Goal: Information Seeking & Learning: Learn about a topic

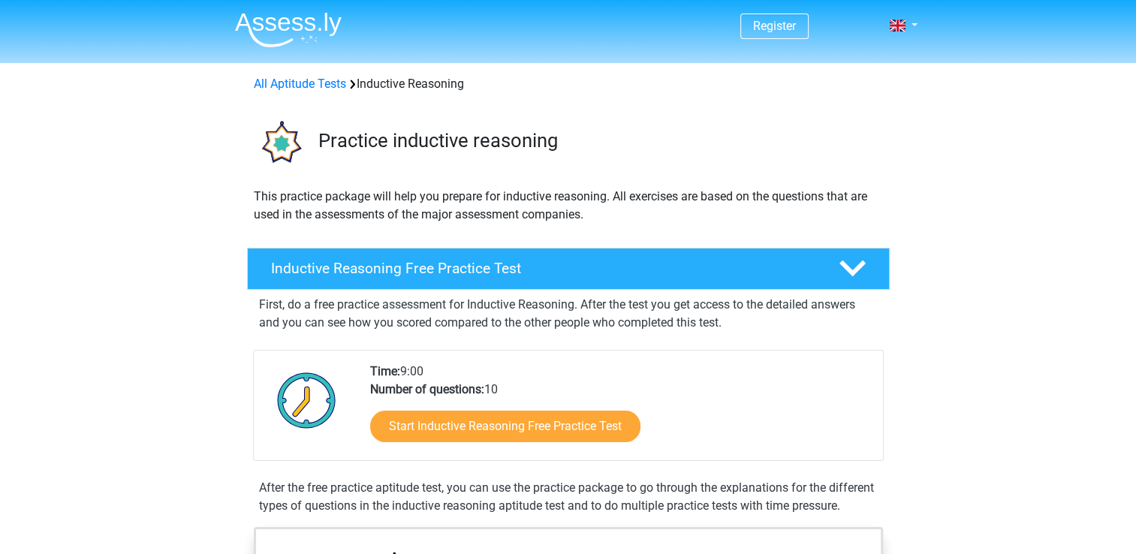
click at [490, 423] on link "Start Inductive Reasoning Free Practice Test" at bounding box center [505, 427] width 270 height 32
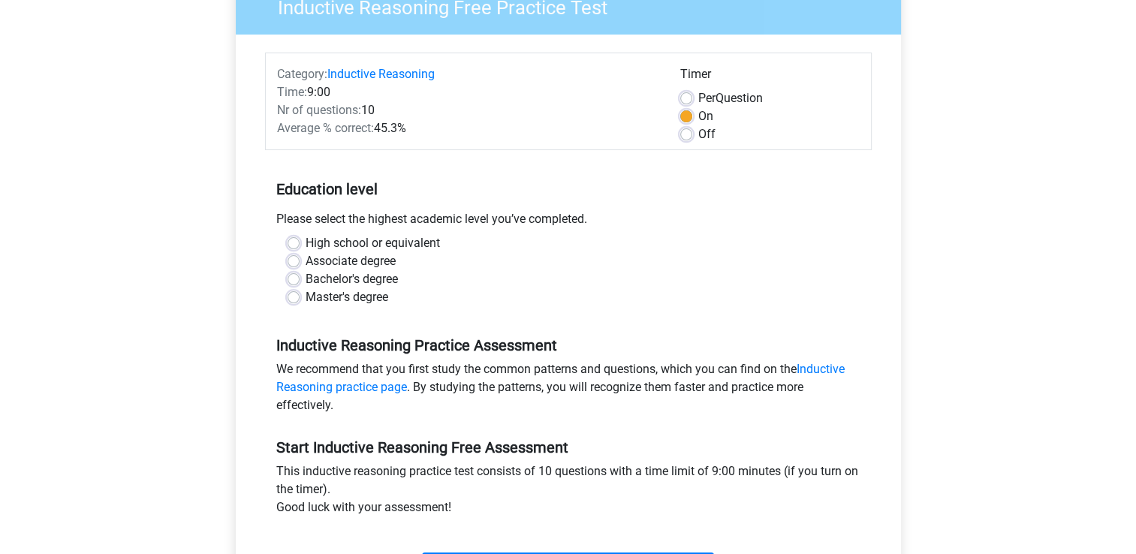
scroll to position [143, 0]
click at [306, 278] on label "Bachelor's degree" at bounding box center [352, 279] width 92 height 18
click at [291, 278] on input "Bachelor's degree" at bounding box center [294, 277] width 12 height 15
radio input "true"
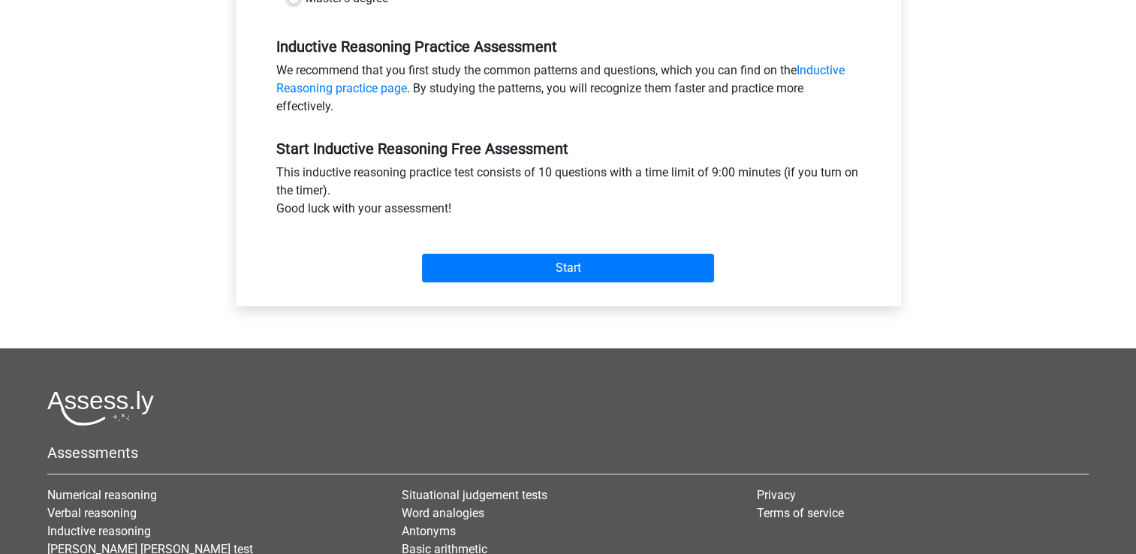
scroll to position [448, 0]
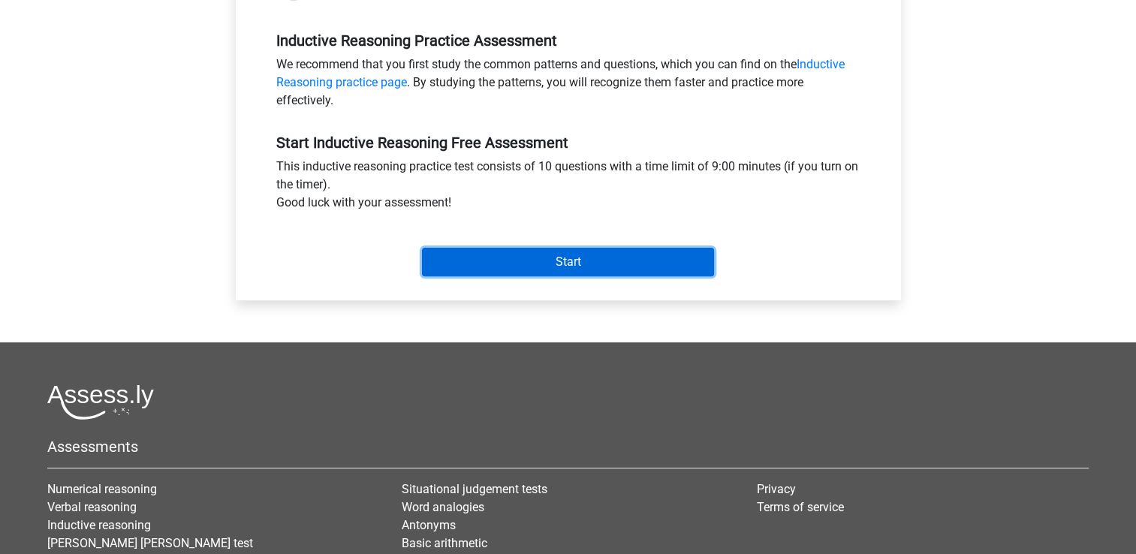
click at [590, 267] on input "Start" at bounding box center [568, 262] width 292 height 29
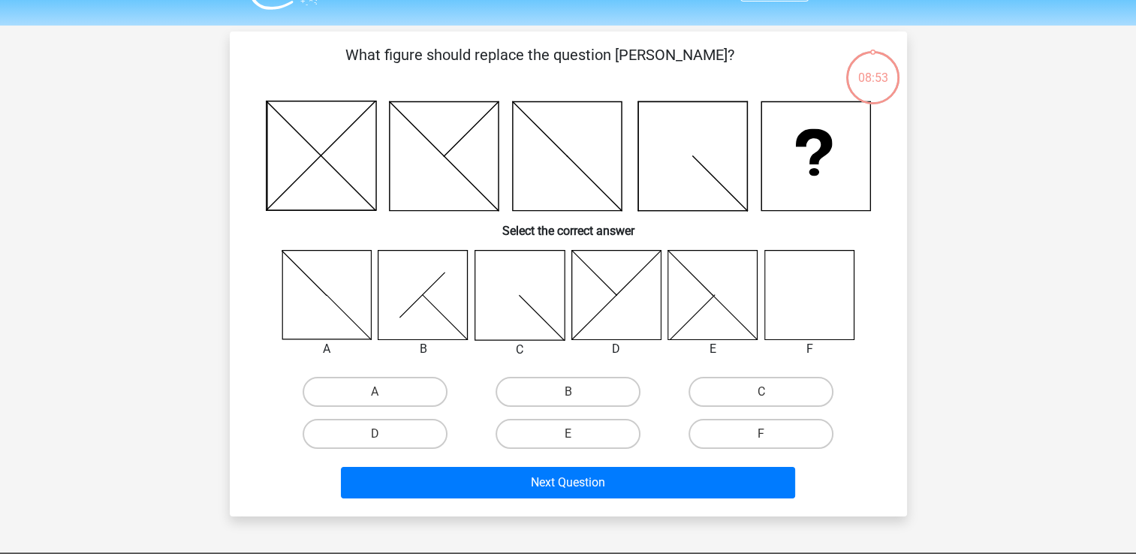
scroll to position [36, 0]
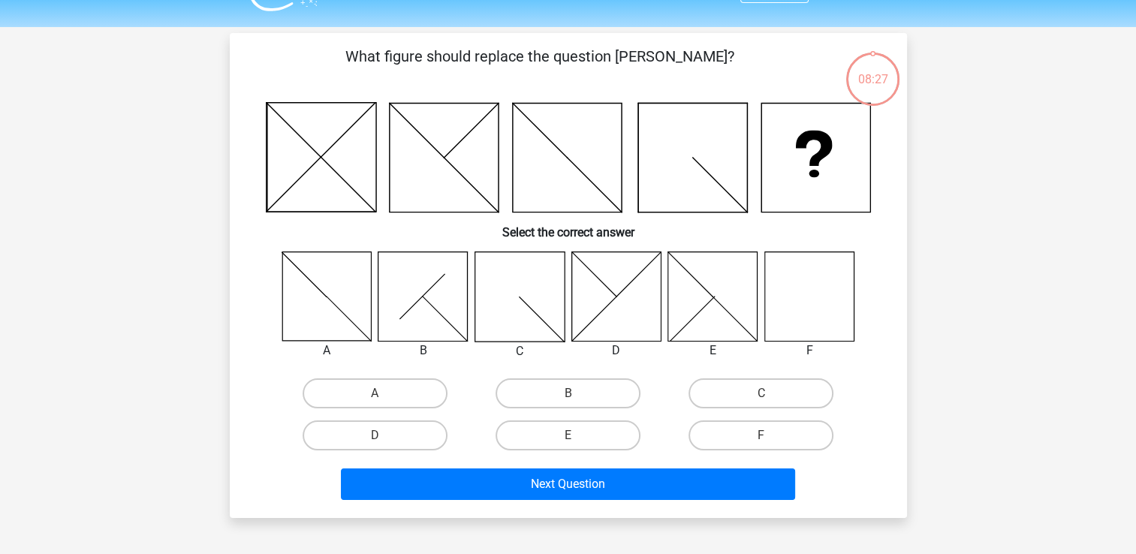
click at [795, 305] on icon at bounding box center [809, 296] width 89 height 89
click at [742, 432] on label "F" at bounding box center [761, 436] width 145 height 30
click at [762, 436] on input "F" at bounding box center [767, 441] width 10 height 10
radio input "true"
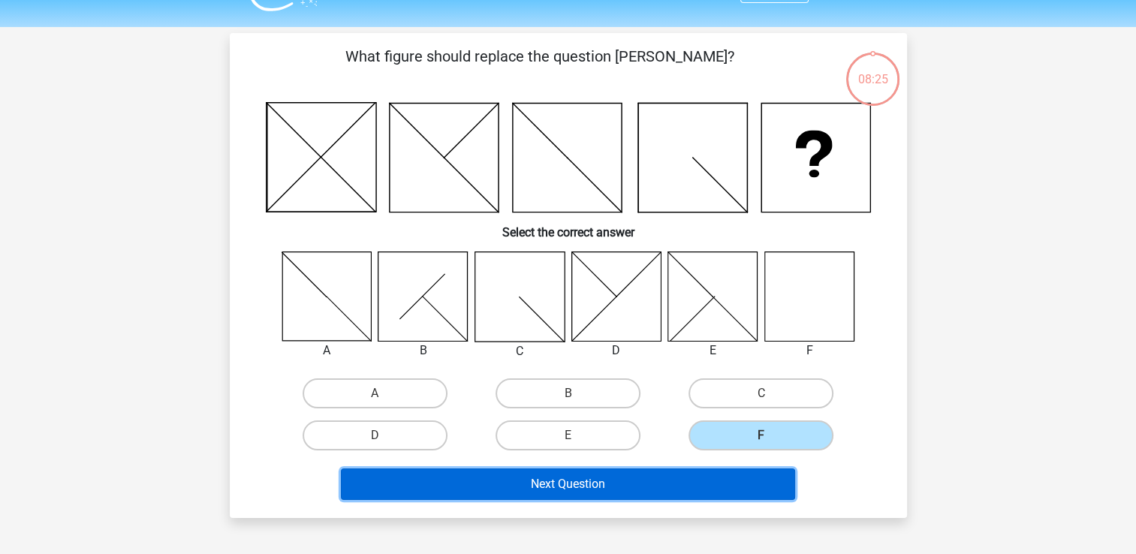
click at [617, 486] on button "Next Question" at bounding box center [568, 485] width 454 height 32
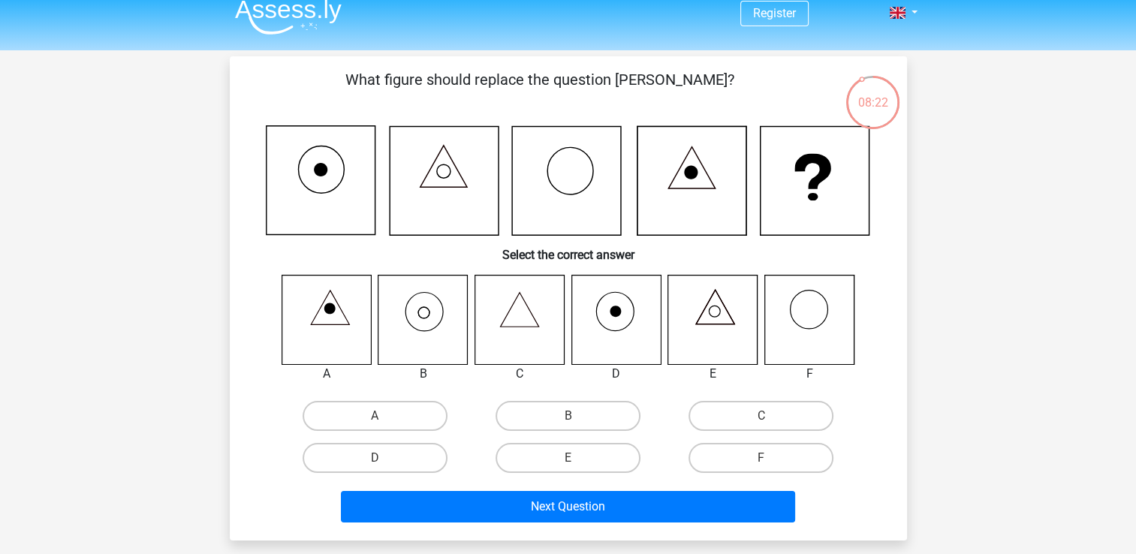
scroll to position [10, 0]
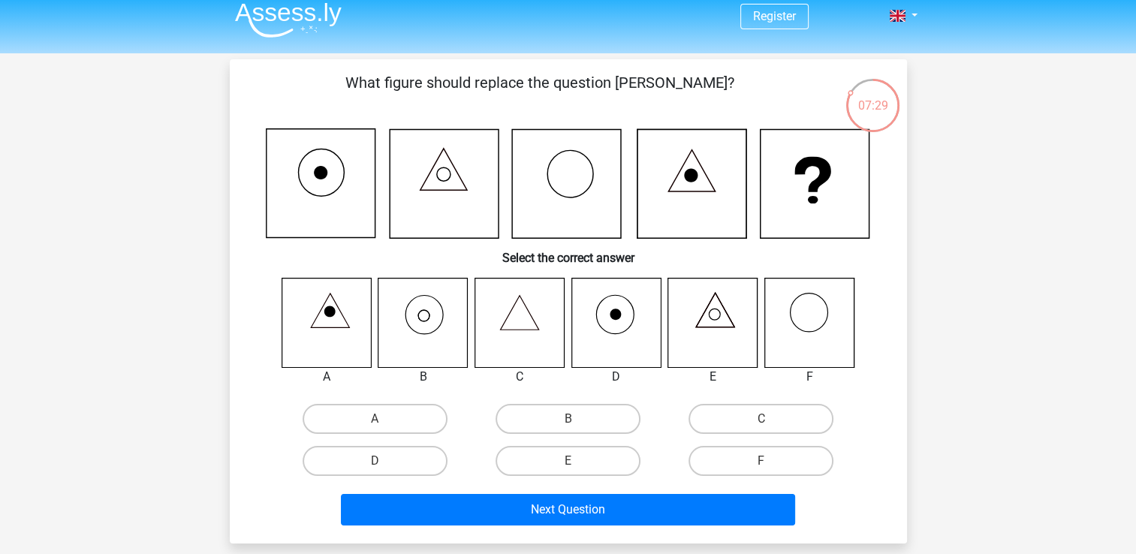
click at [610, 330] on icon at bounding box center [616, 322] width 89 height 89
click at [387, 463] on label "D" at bounding box center [375, 461] width 145 height 30
click at [385, 463] on input "D" at bounding box center [380, 466] width 10 height 10
radio input "true"
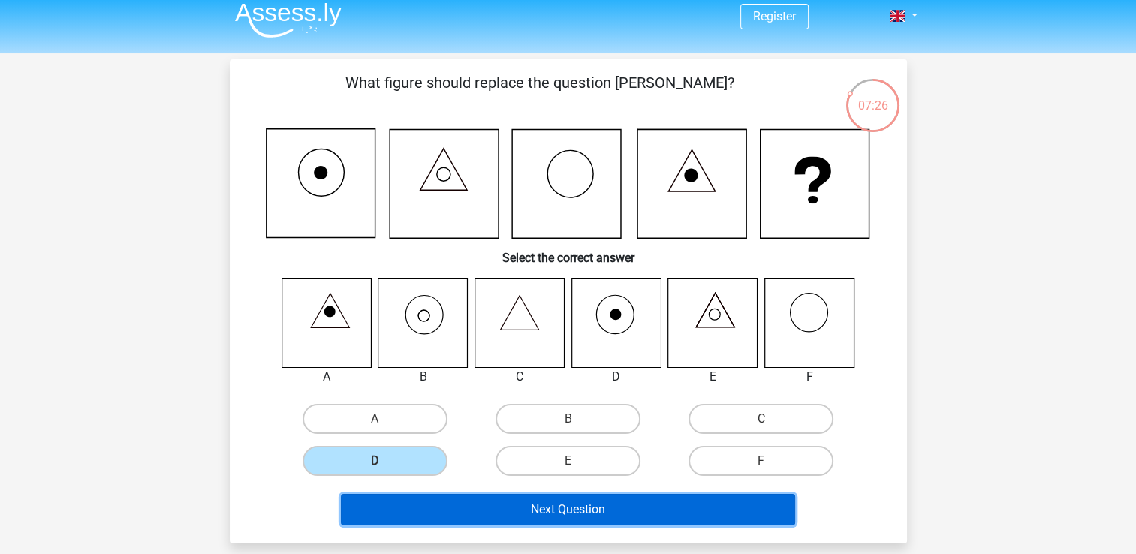
click at [557, 503] on button "Next Question" at bounding box center [568, 510] width 454 height 32
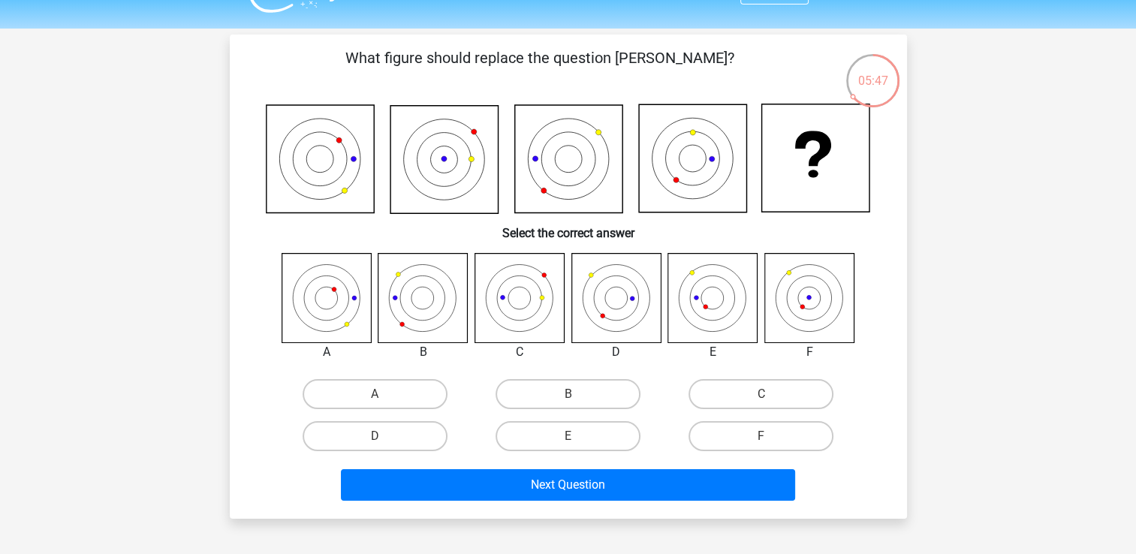
scroll to position [38, 0]
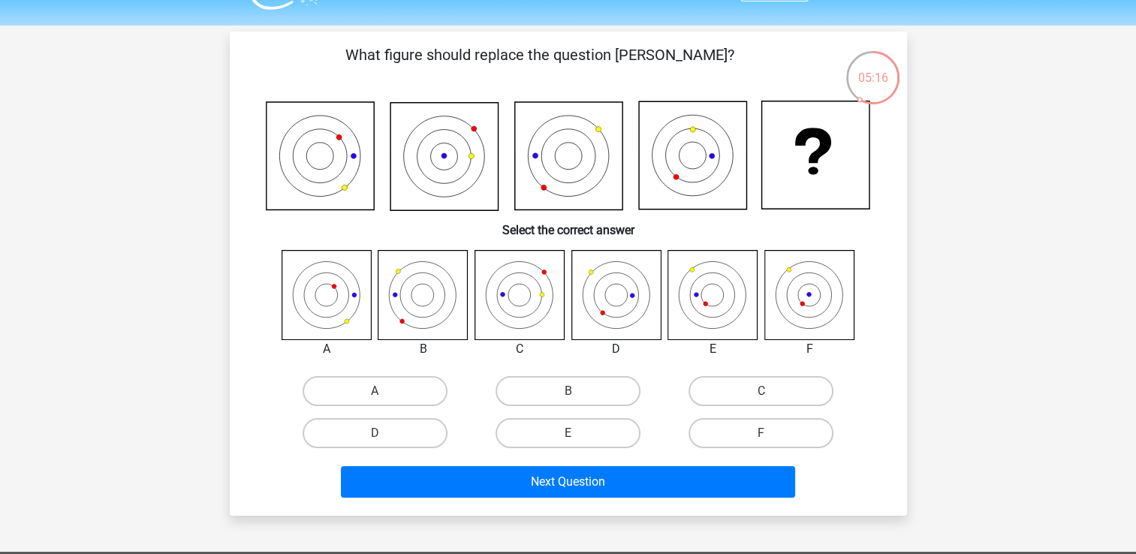
click at [583, 305] on icon at bounding box center [616, 294] width 89 height 89
click at [406, 431] on label "D" at bounding box center [375, 433] width 145 height 30
click at [385, 433] on input "D" at bounding box center [380, 438] width 10 height 10
radio input "true"
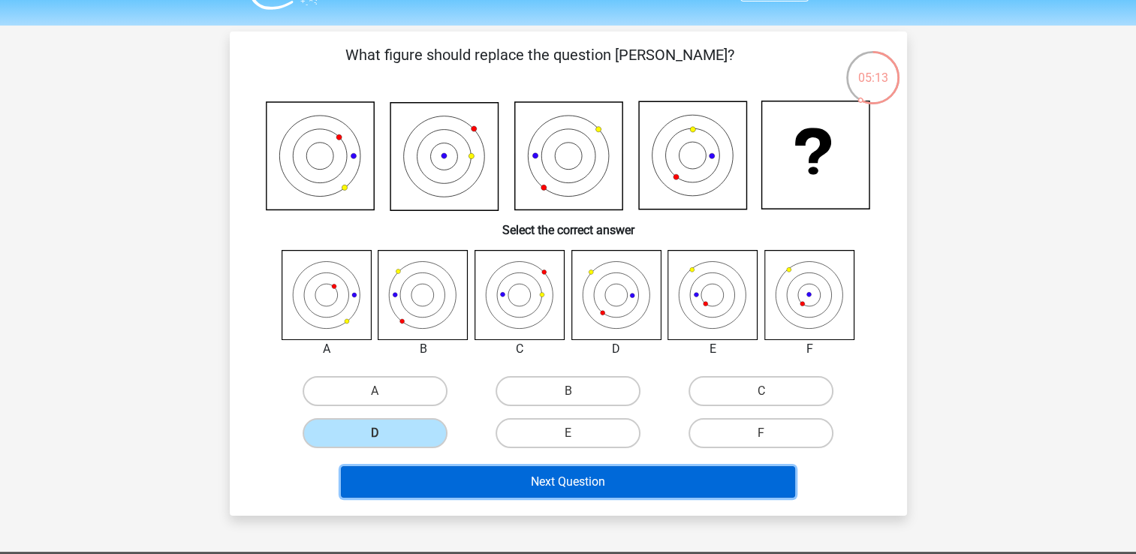
click at [544, 481] on button "Next Question" at bounding box center [568, 482] width 454 height 32
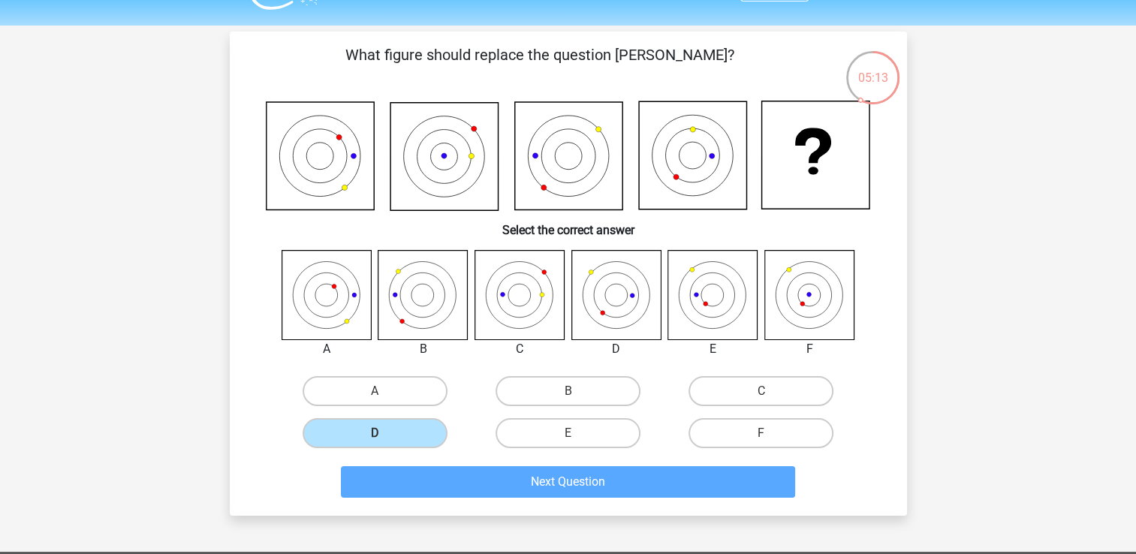
scroll to position [69, 0]
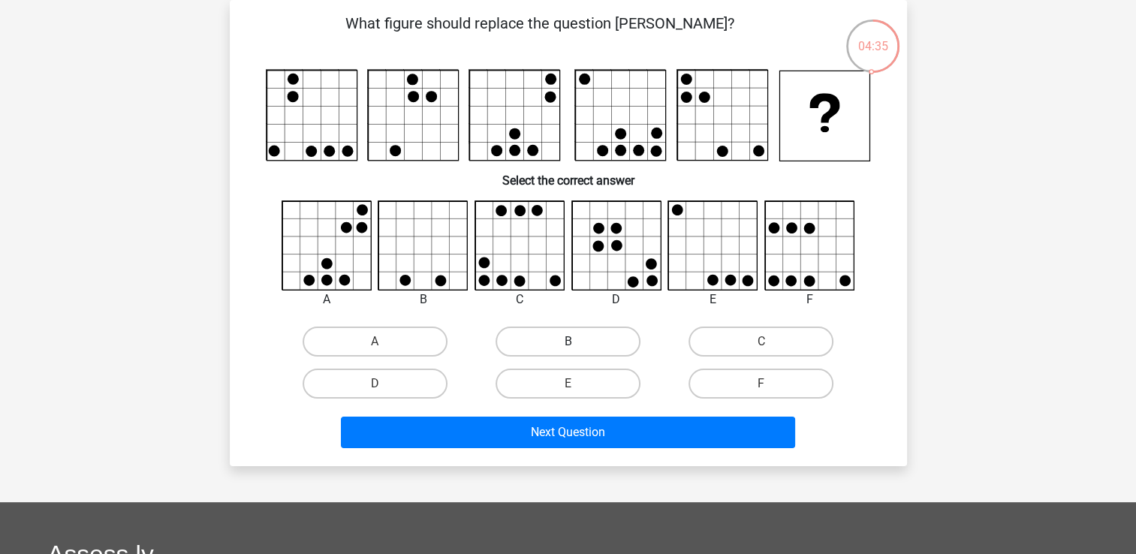
click at [545, 338] on label "B" at bounding box center [568, 342] width 145 height 30
click at [568, 342] on input "B" at bounding box center [573, 347] width 10 height 10
radio input "true"
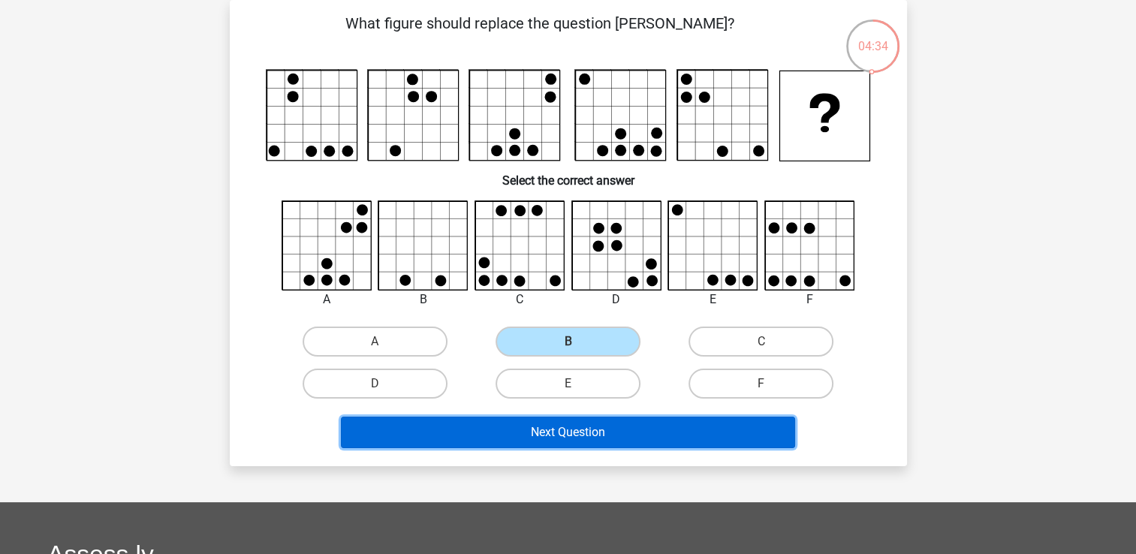
click at [584, 433] on button "Next Question" at bounding box center [568, 433] width 454 height 32
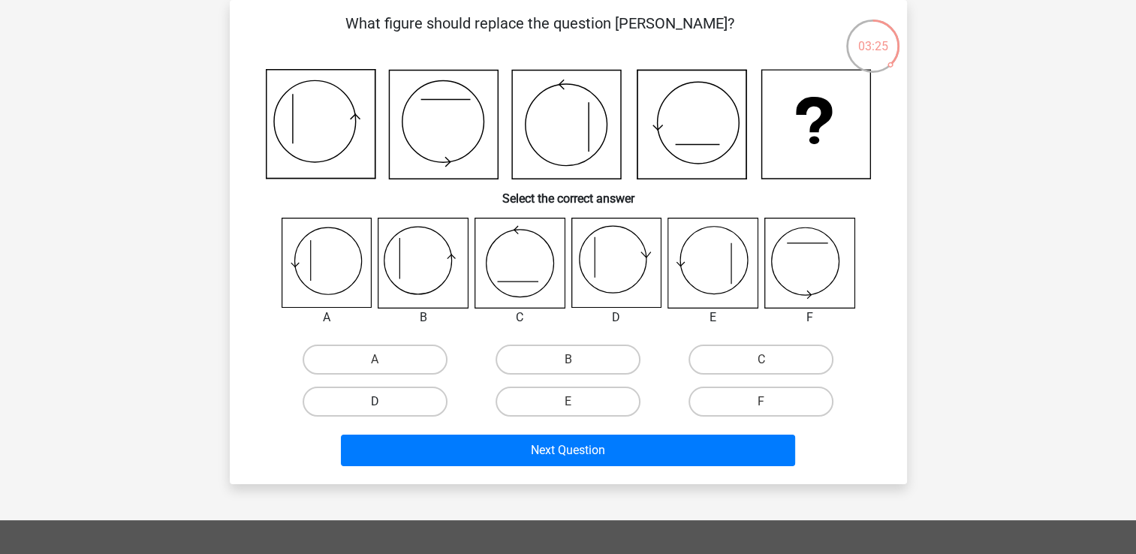
click at [385, 400] on label "D" at bounding box center [375, 402] width 145 height 30
click at [385, 402] on input "D" at bounding box center [380, 407] width 10 height 10
radio input "true"
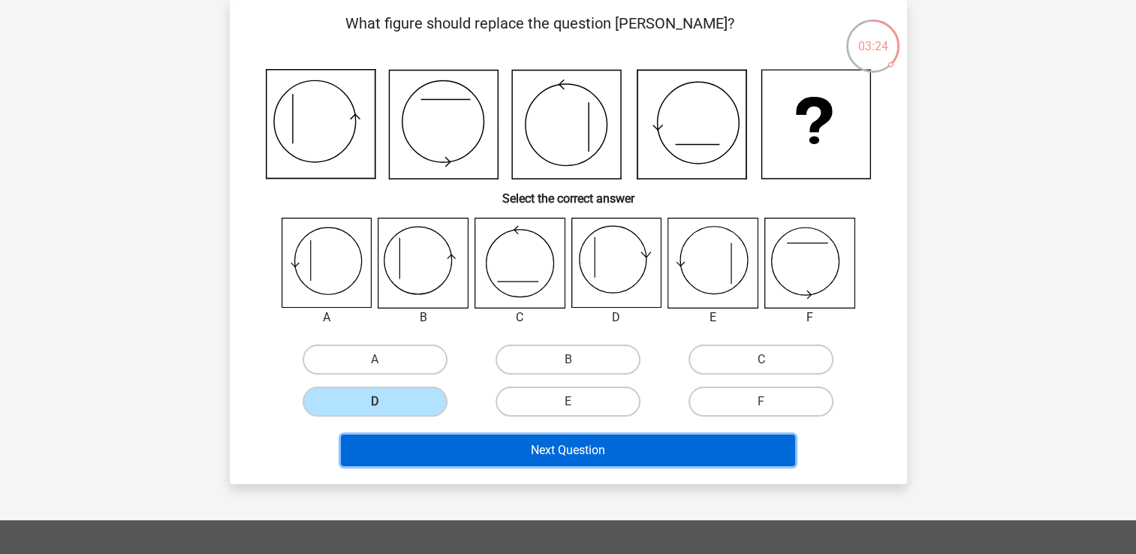
click at [538, 451] on button "Next Question" at bounding box center [568, 451] width 454 height 32
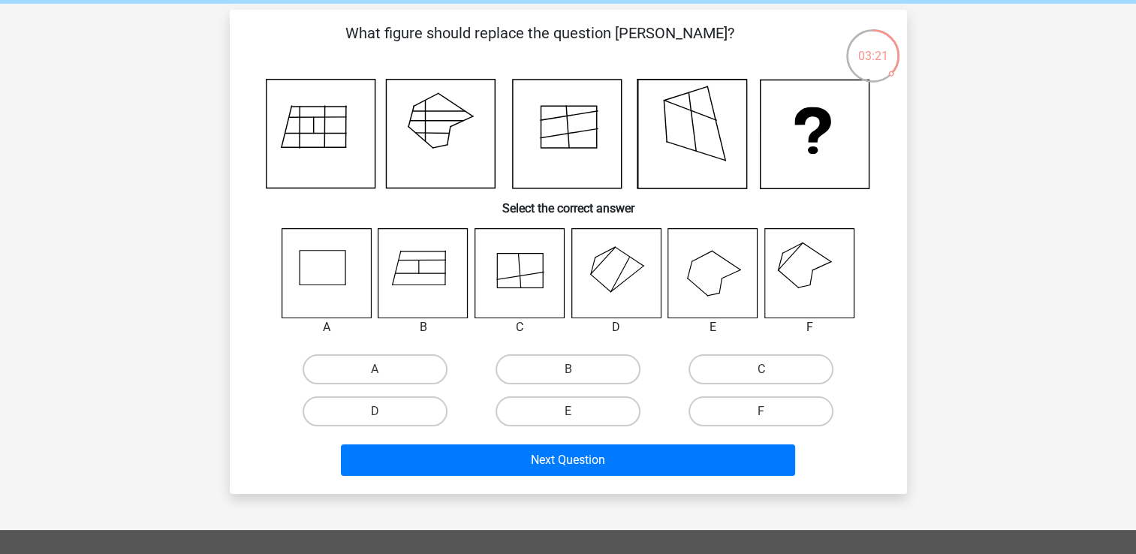
scroll to position [57, 0]
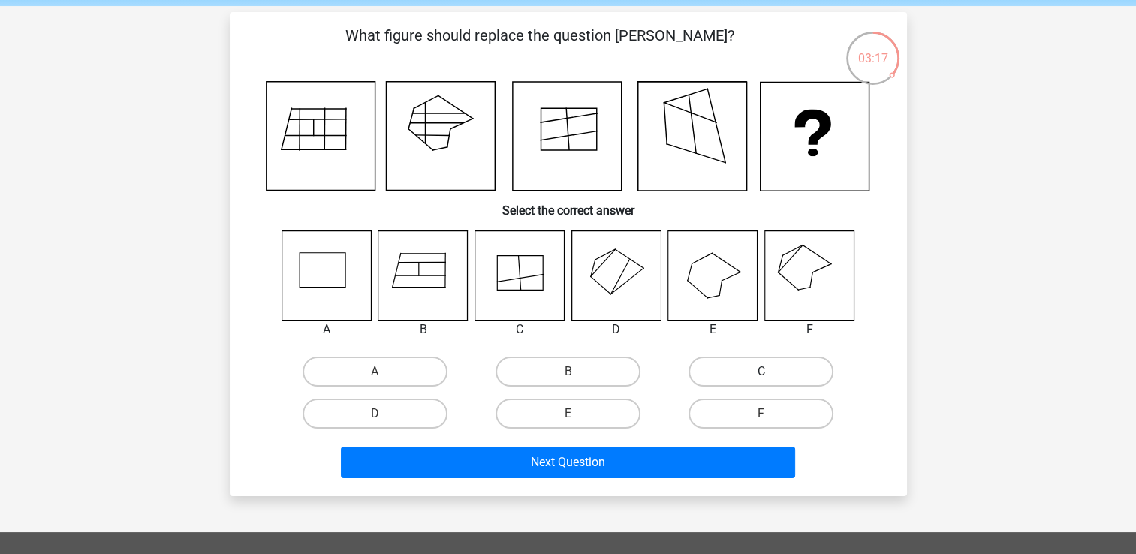
click at [722, 372] on label "C" at bounding box center [761, 372] width 145 height 30
click at [762, 372] on input "C" at bounding box center [767, 377] width 10 height 10
radio input "true"
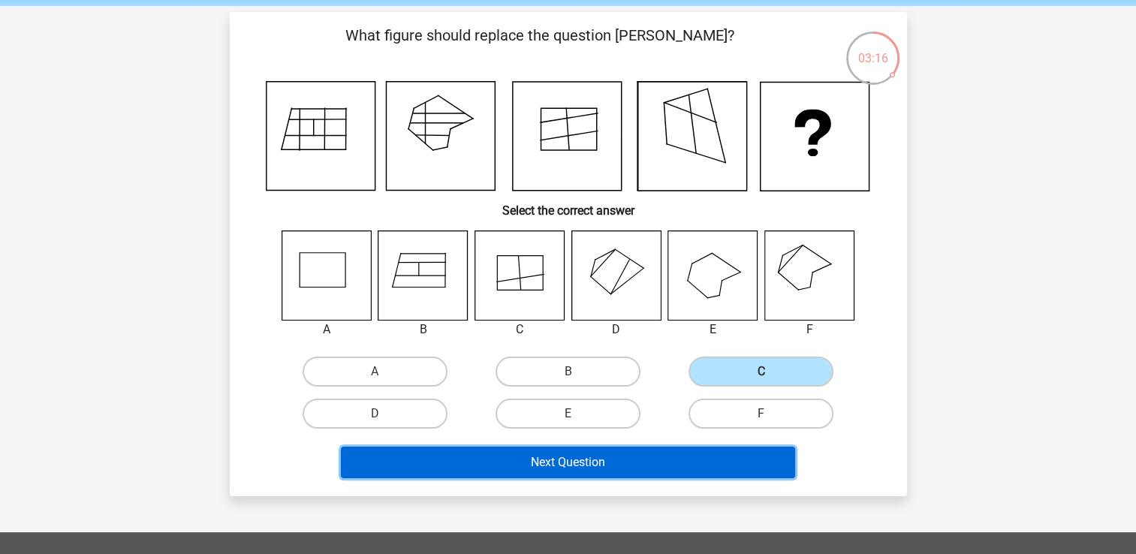
click at [601, 461] on button "Next Question" at bounding box center [568, 463] width 454 height 32
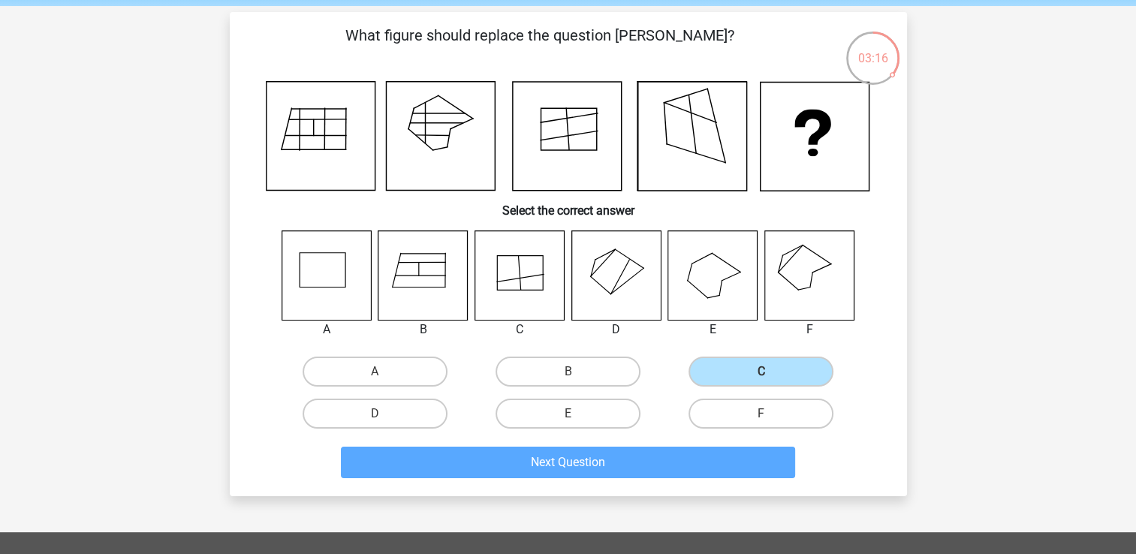
scroll to position [69, 0]
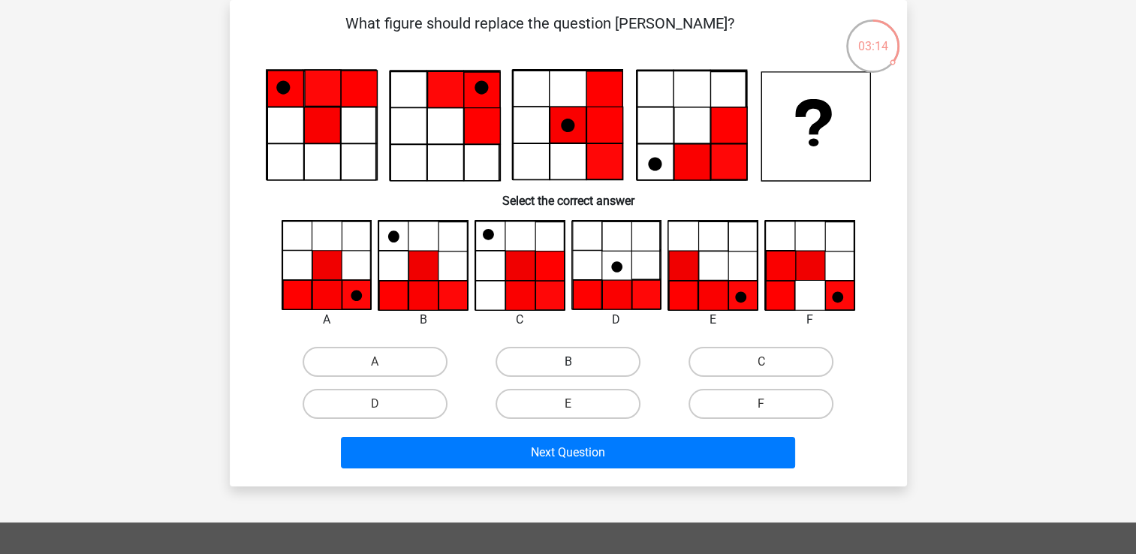
click at [606, 368] on label "B" at bounding box center [568, 362] width 145 height 30
click at [578, 368] on input "B" at bounding box center [573, 367] width 10 height 10
radio input "true"
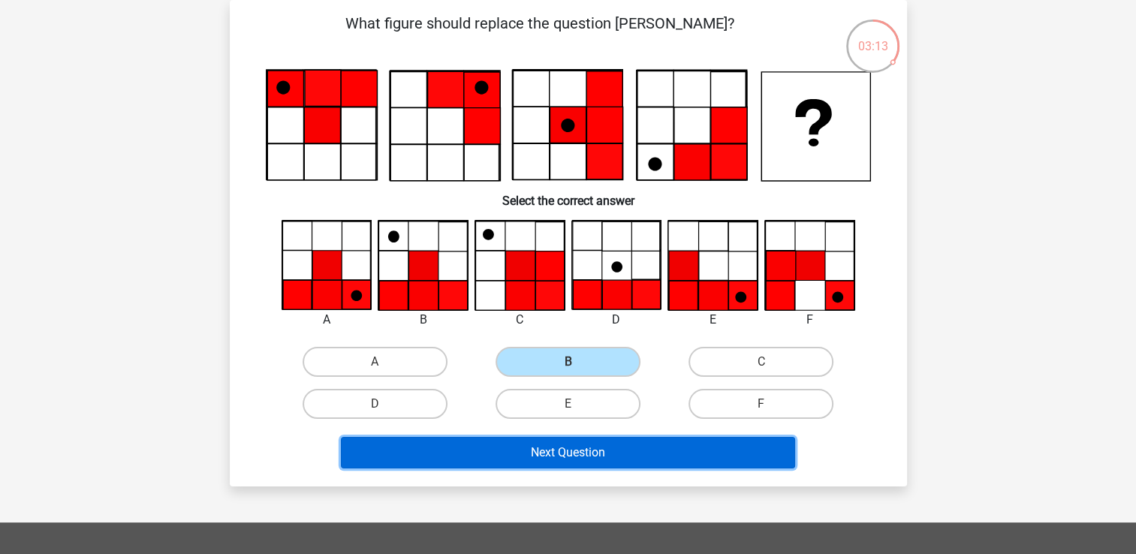
click at [595, 451] on button "Next Question" at bounding box center [568, 453] width 454 height 32
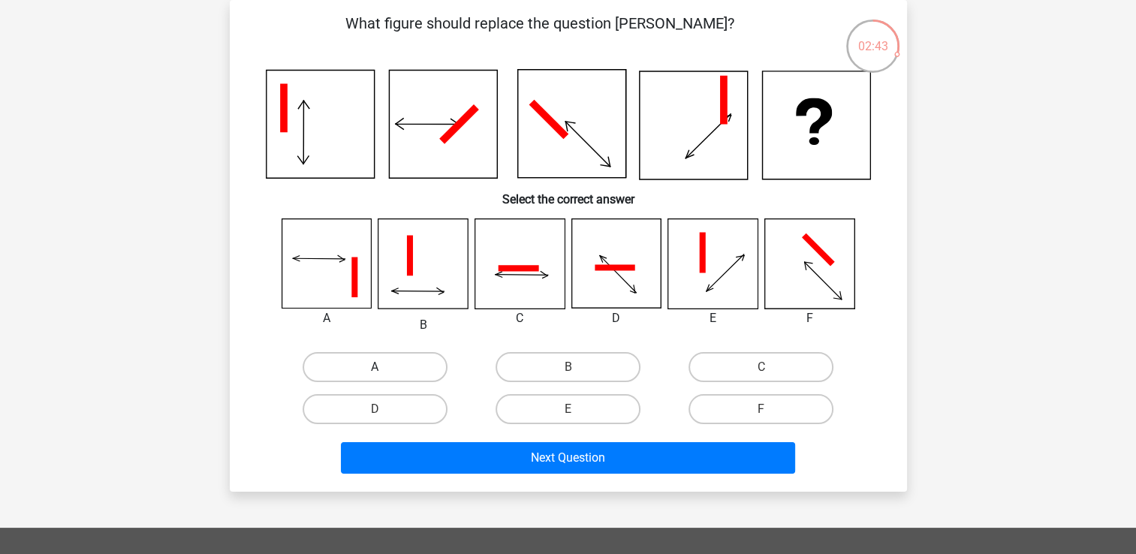
click at [421, 367] on label "A" at bounding box center [375, 367] width 145 height 30
click at [385, 367] on input "A" at bounding box center [380, 372] width 10 height 10
radio input "true"
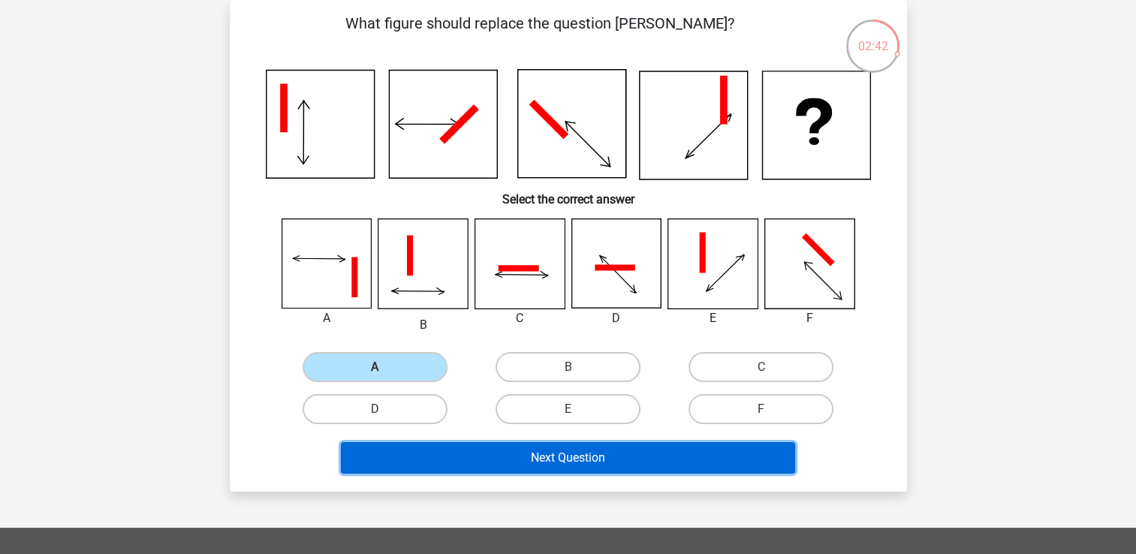
click at [520, 451] on button "Next Question" at bounding box center [568, 458] width 454 height 32
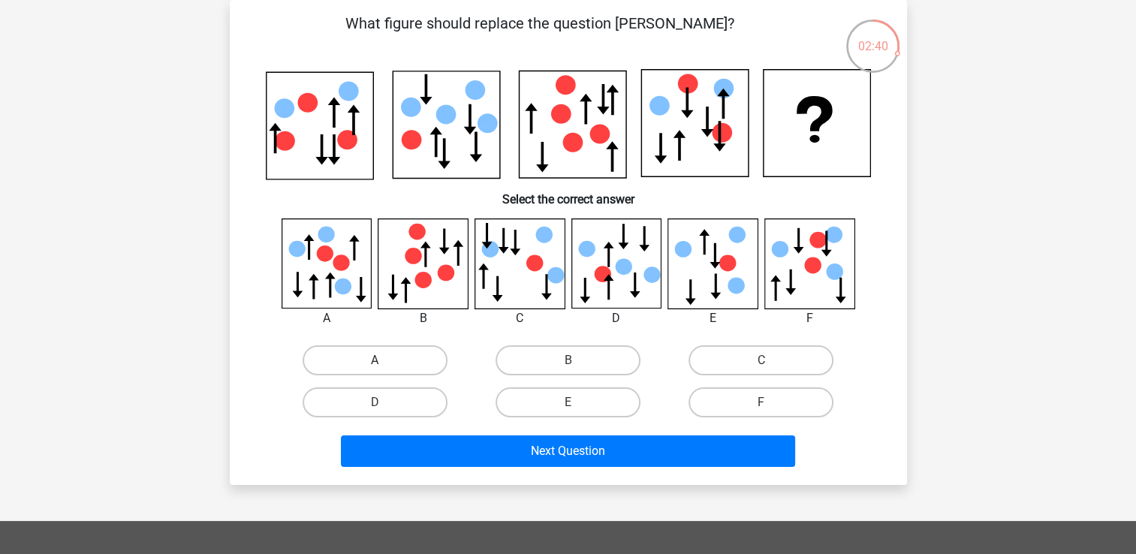
click at [406, 370] on label "A" at bounding box center [375, 361] width 145 height 30
click at [385, 370] on input "A" at bounding box center [380, 366] width 10 height 10
radio input "true"
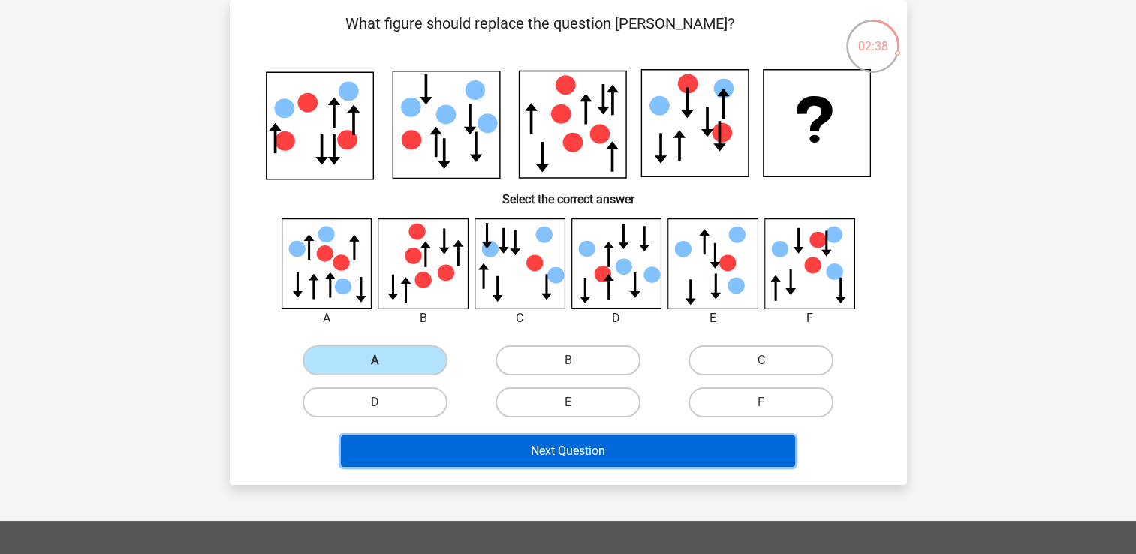
click at [491, 441] on button "Next Question" at bounding box center [568, 452] width 454 height 32
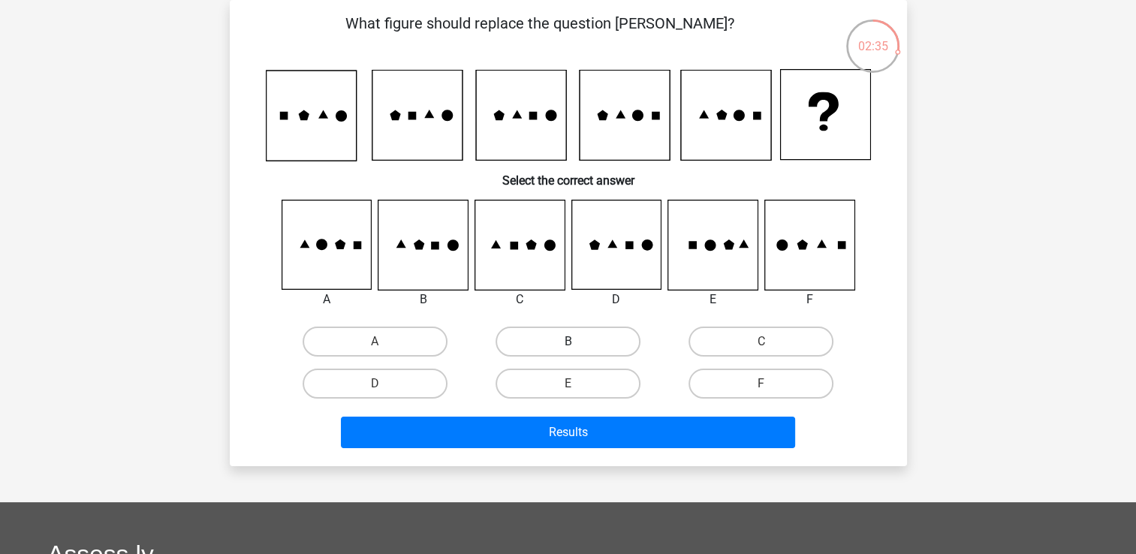
click at [536, 341] on label "B" at bounding box center [568, 342] width 145 height 30
click at [568, 342] on input "B" at bounding box center [573, 347] width 10 height 10
radio input "true"
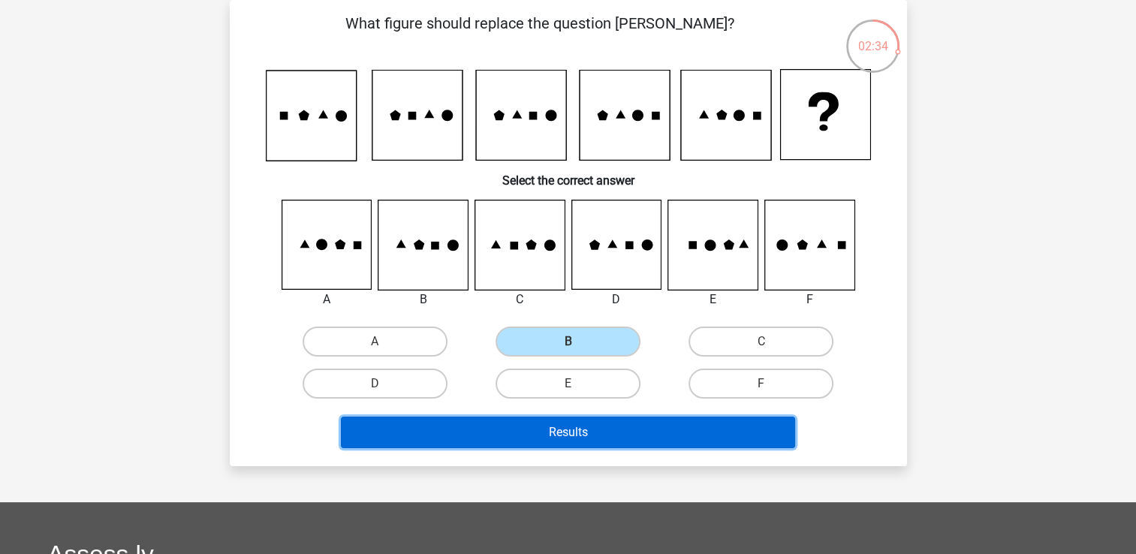
click at [556, 430] on button "Results" at bounding box center [568, 433] width 454 height 32
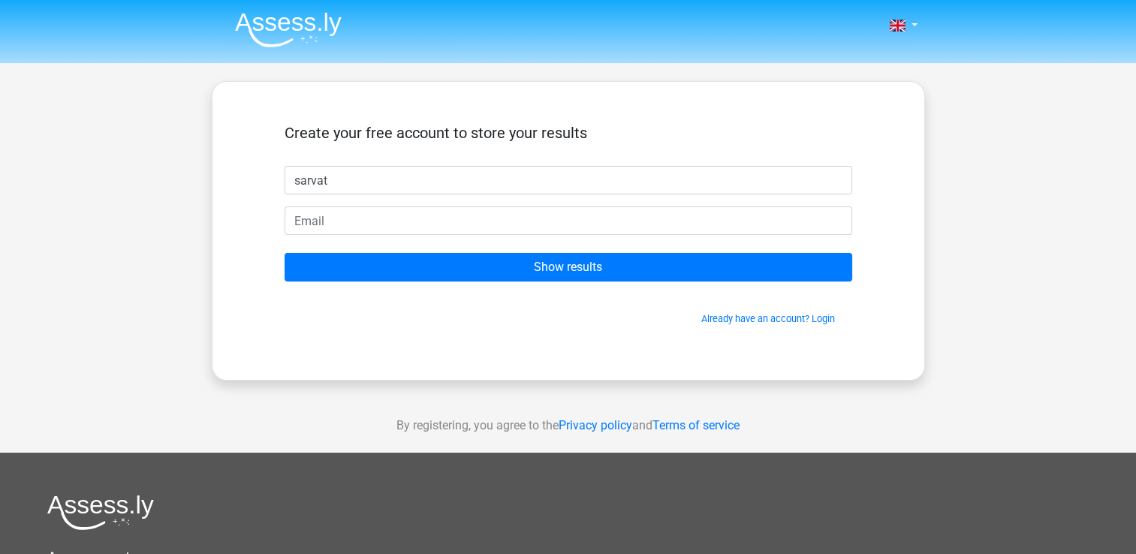
type input "sarvat"
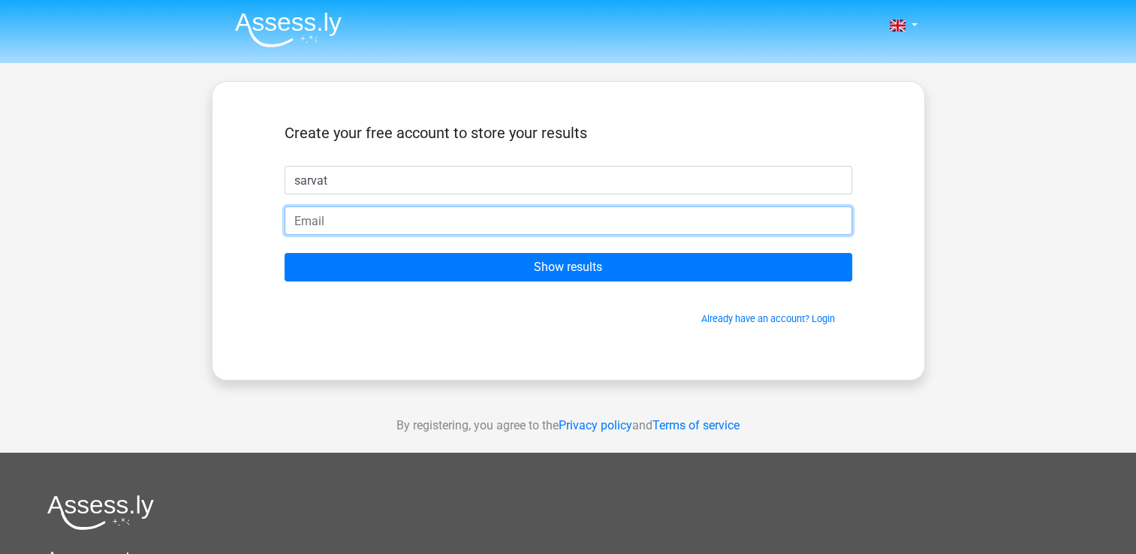
click at [382, 216] on input "email" at bounding box center [569, 221] width 568 height 29
type input "[PERSON_NAME][EMAIL_ADDRESS][DOMAIN_NAME]"
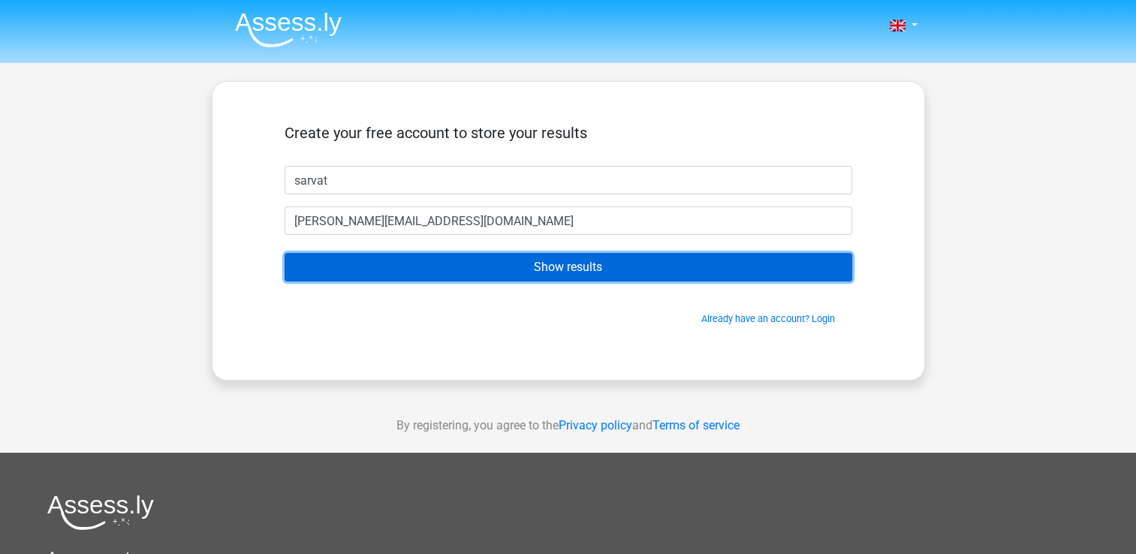
click at [539, 275] on input "Show results" at bounding box center [569, 267] width 568 height 29
click at [533, 273] on input "Show results" at bounding box center [569, 267] width 568 height 29
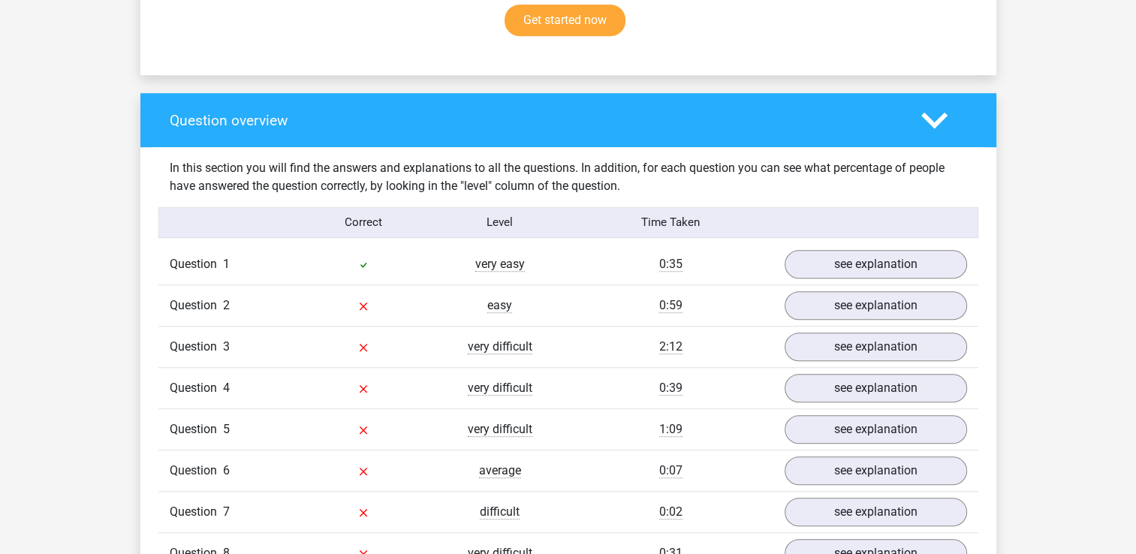
scroll to position [1036, 0]
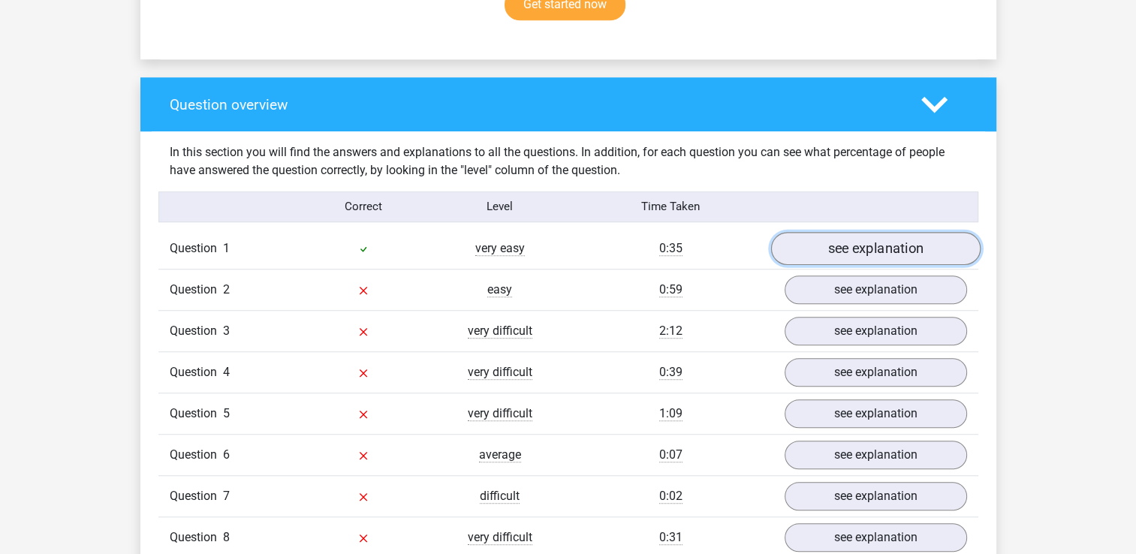
click at [850, 248] on link "see explanation" at bounding box center [876, 248] width 210 height 33
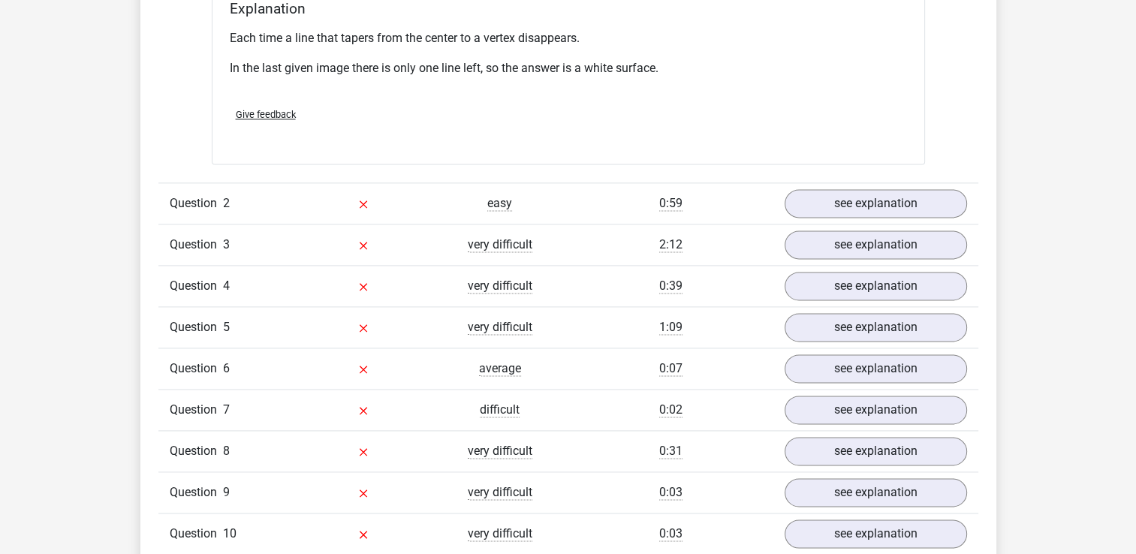
scroll to position [1994, 0]
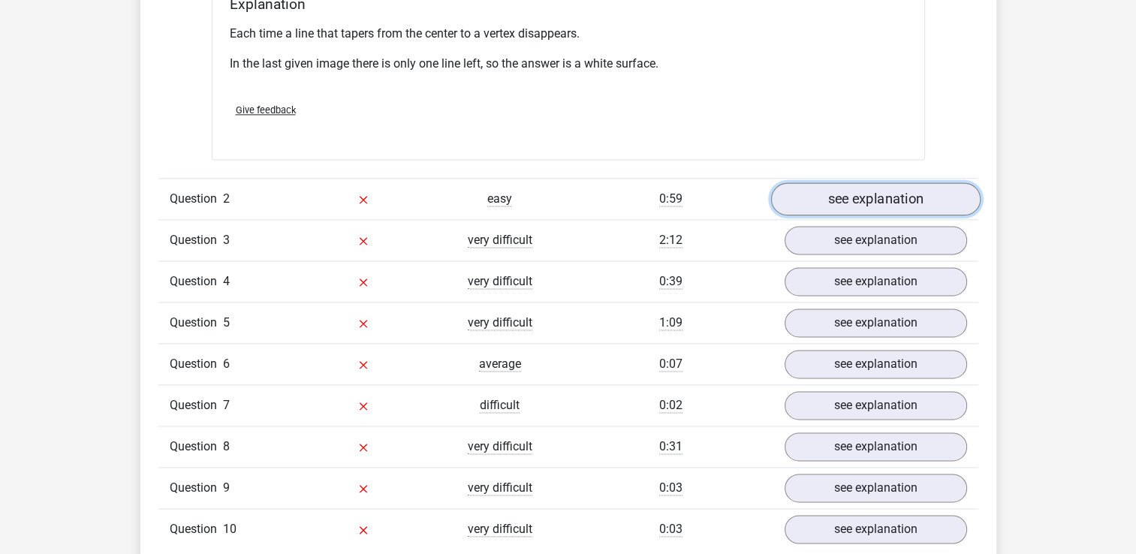
click at [894, 194] on link "see explanation" at bounding box center [876, 199] width 210 height 33
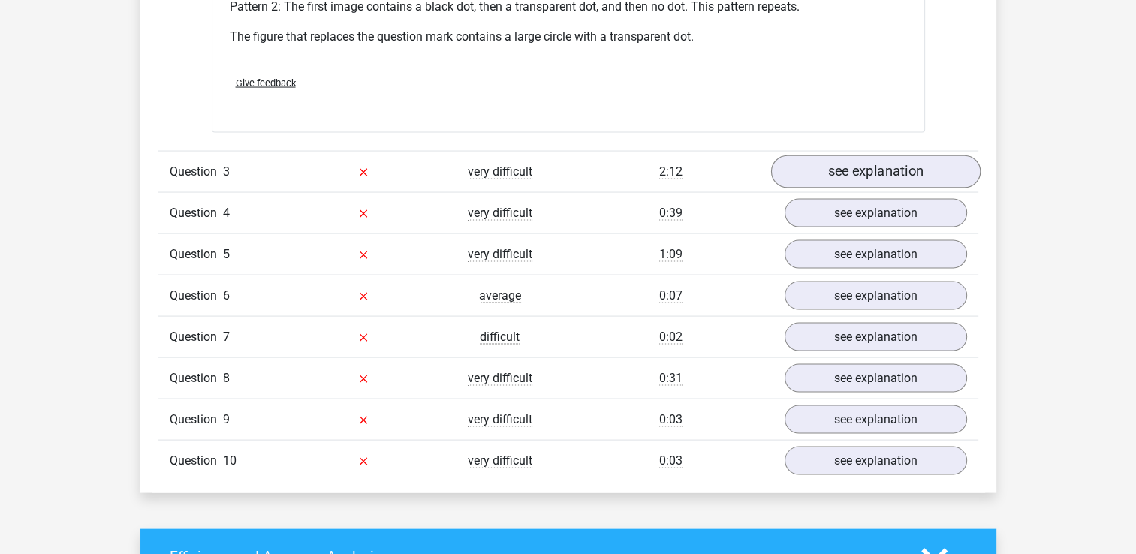
scroll to position [2959, 0]
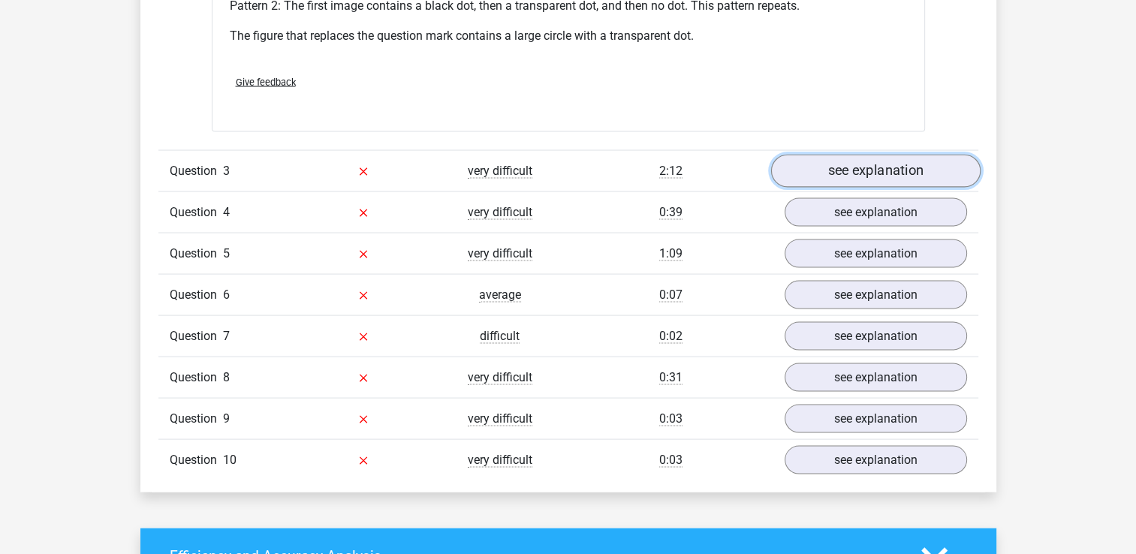
click at [843, 163] on link "see explanation" at bounding box center [876, 171] width 210 height 33
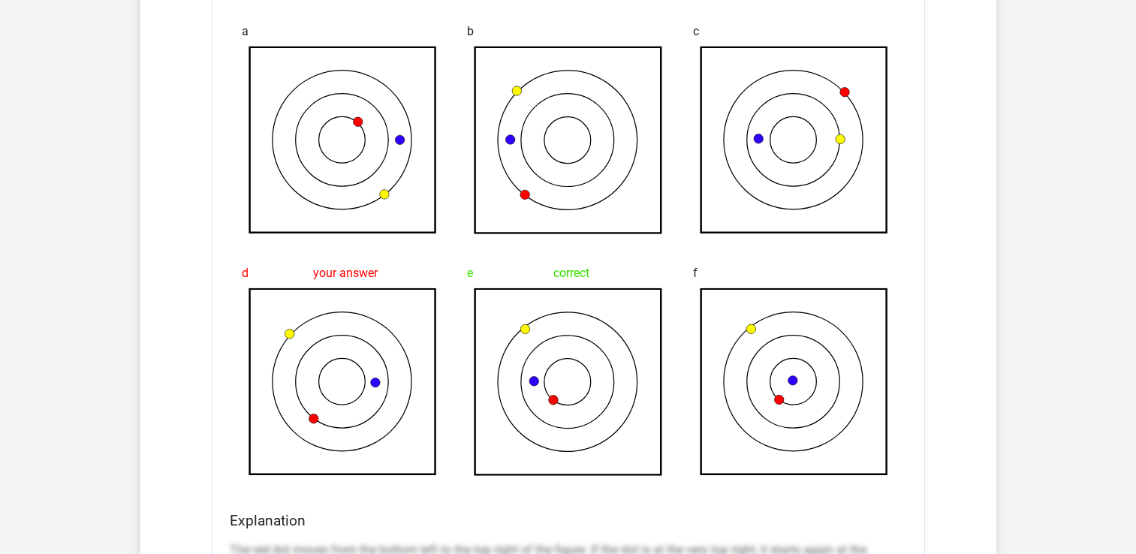
scroll to position [3331, 0]
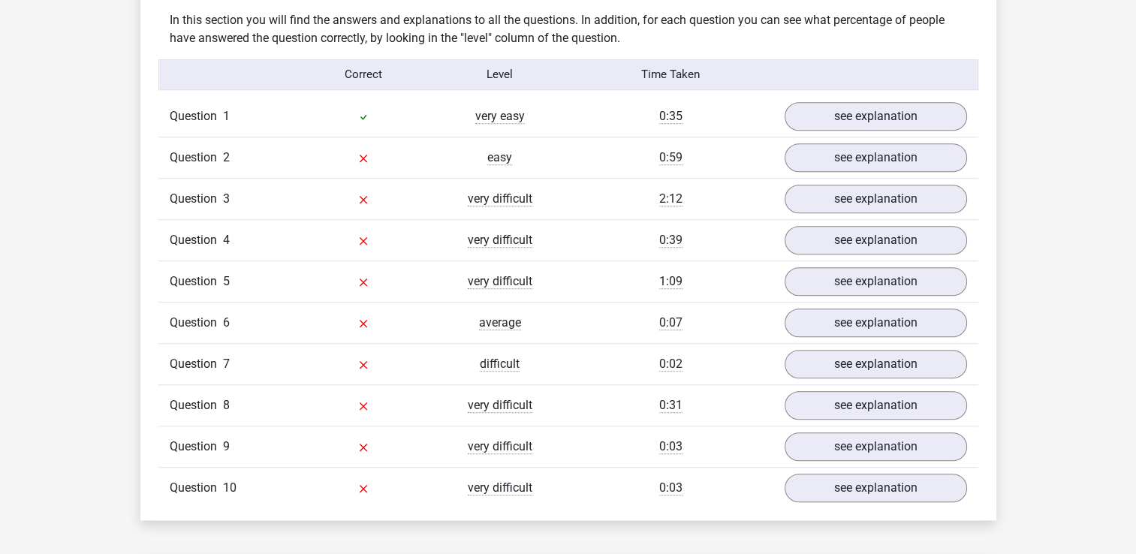
scroll to position [1181, 0]
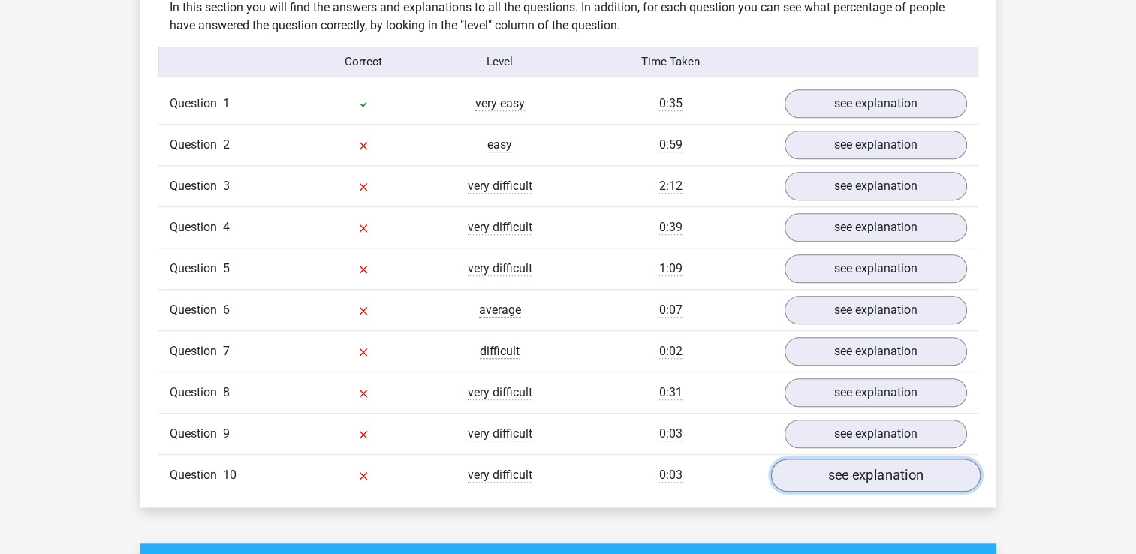
click at [879, 466] on link "see explanation" at bounding box center [876, 475] width 210 height 33
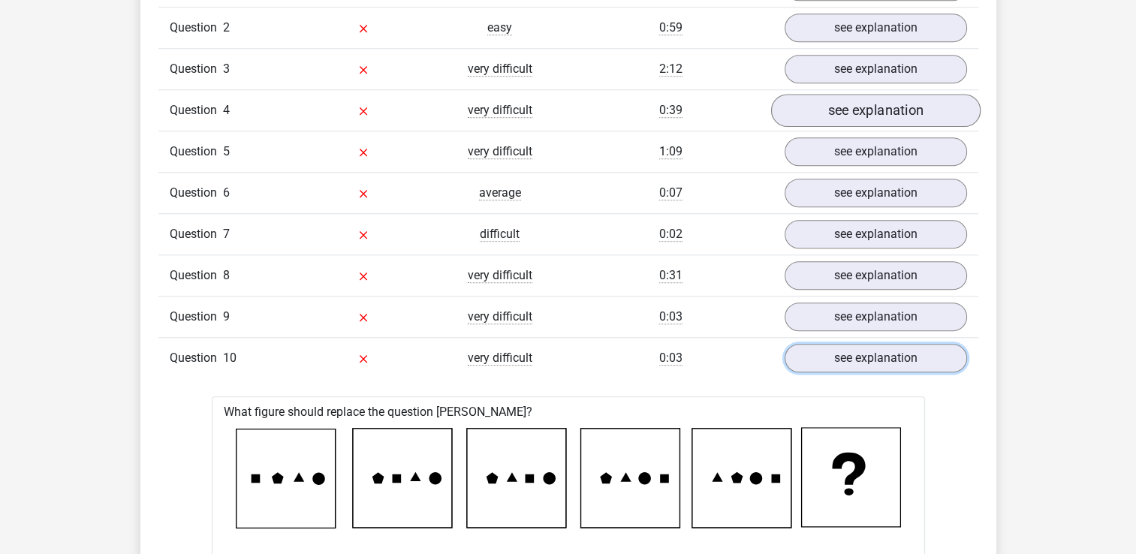
scroll to position [1205, 0]
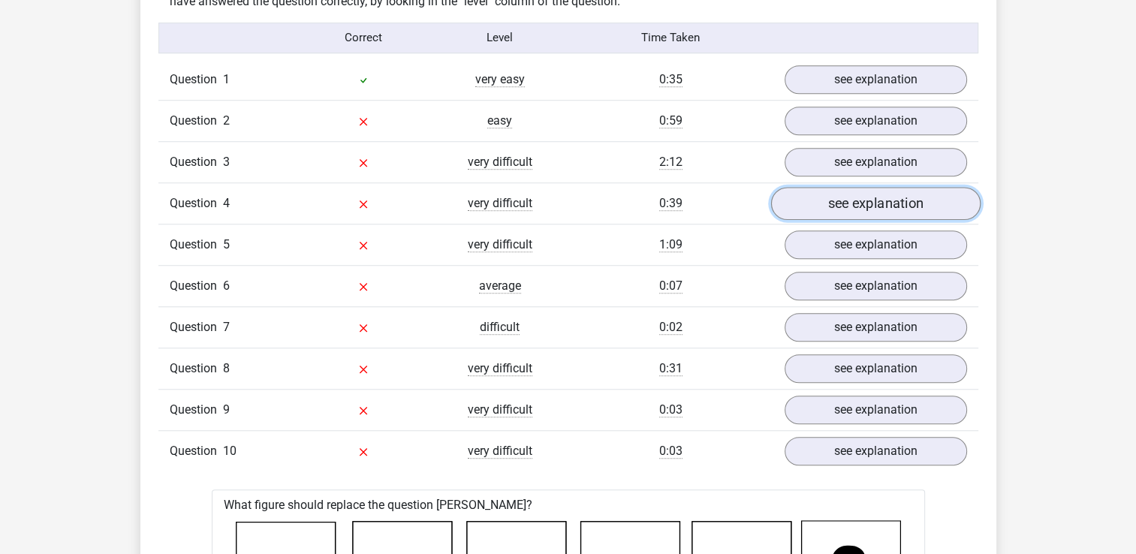
click at [857, 200] on link "see explanation" at bounding box center [876, 203] width 210 height 33
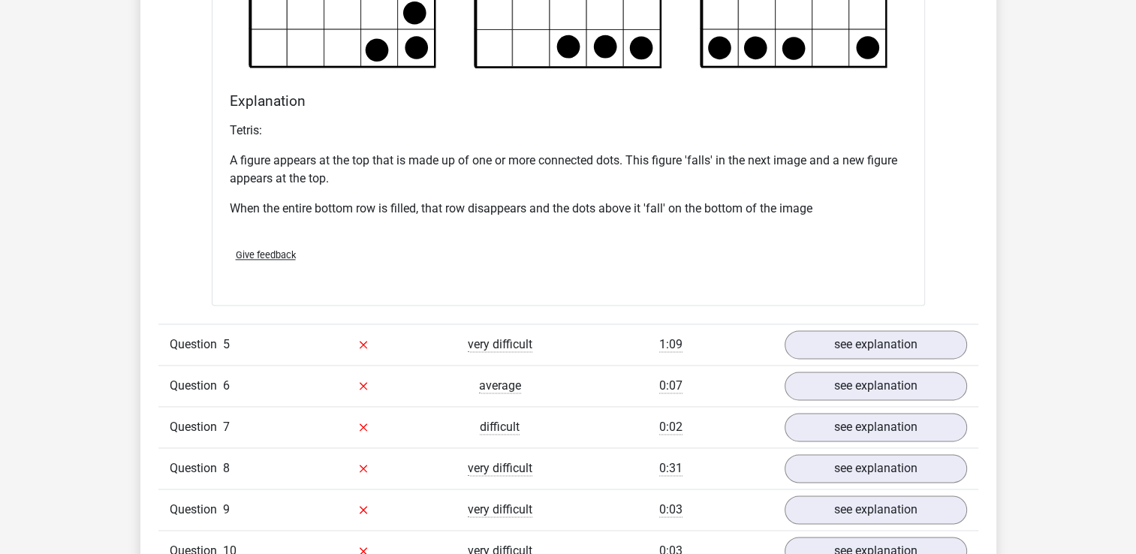
scroll to position [2015, 0]
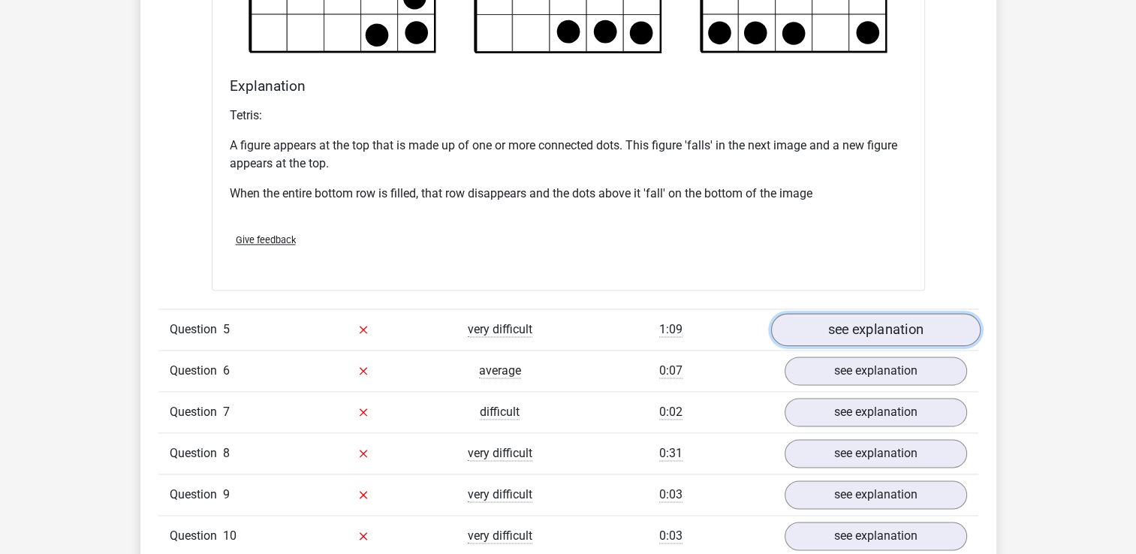
click at [913, 324] on link "see explanation" at bounding box center [876, 329] width 210 height 33
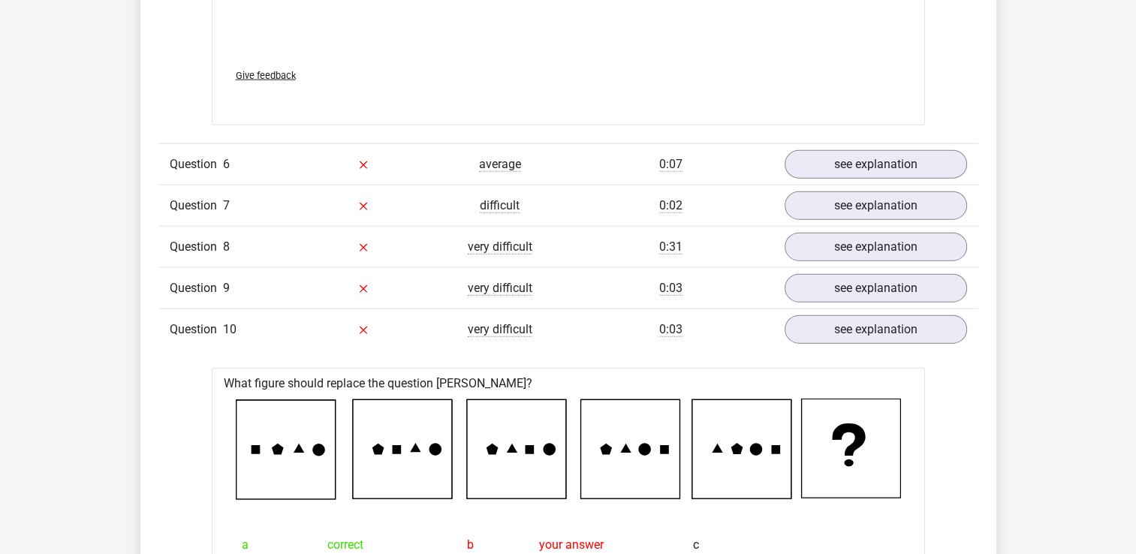
scroll to position [3479, 0]
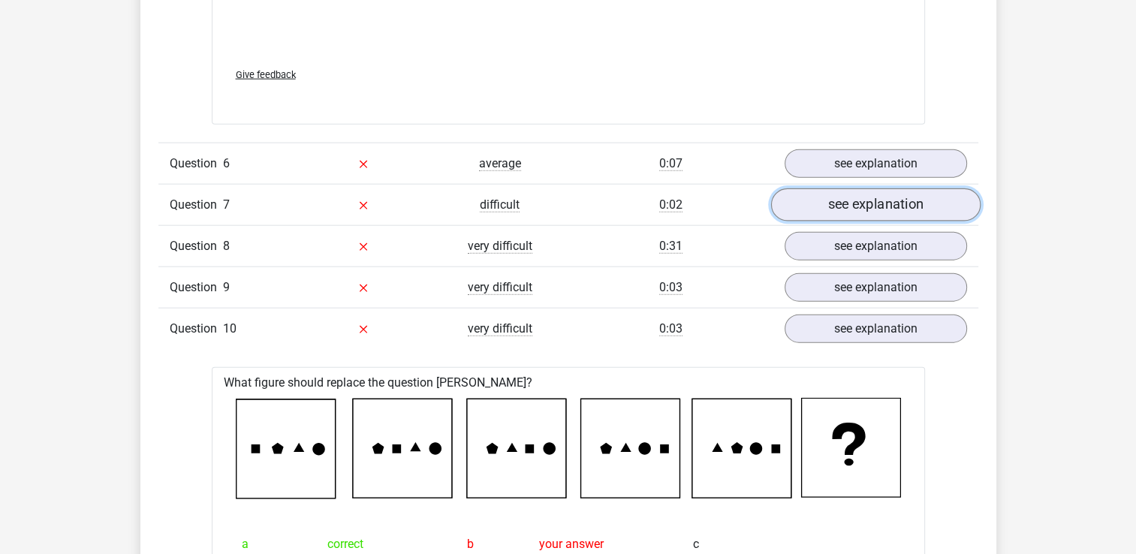
click at [904, 211] on link "see explanation" at bounding box center [876, 205] width 210 height 33
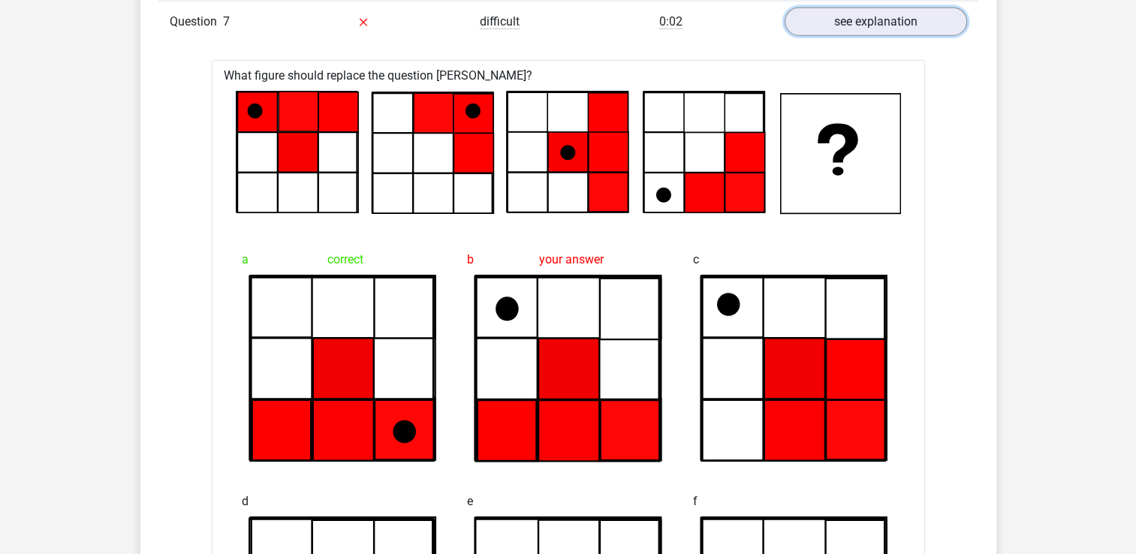
scroll to position [3664, 0]
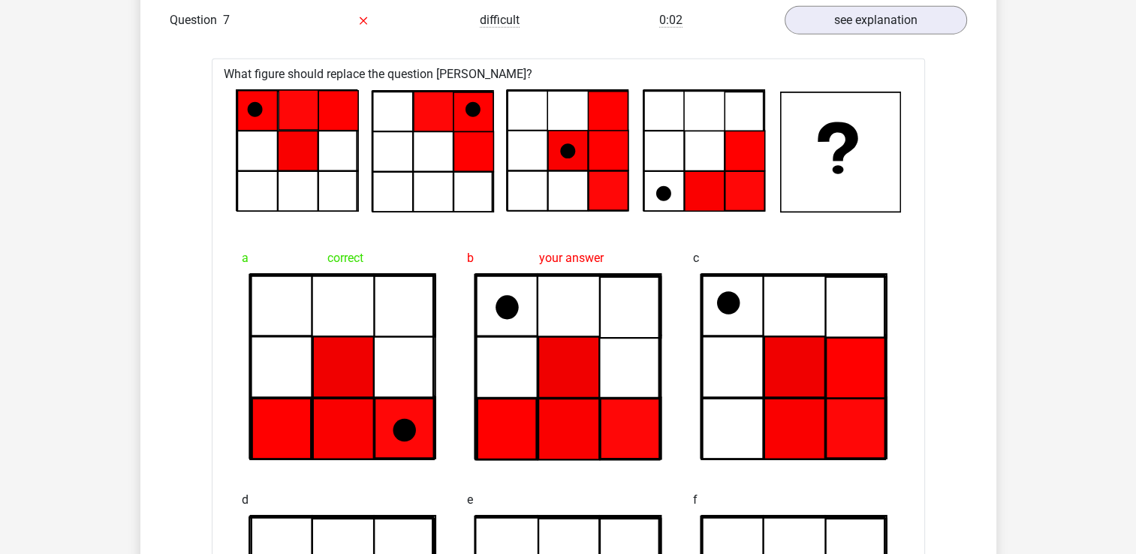
click at [427, 276] on icon at bounding box center [404, 306] width 61 height 61
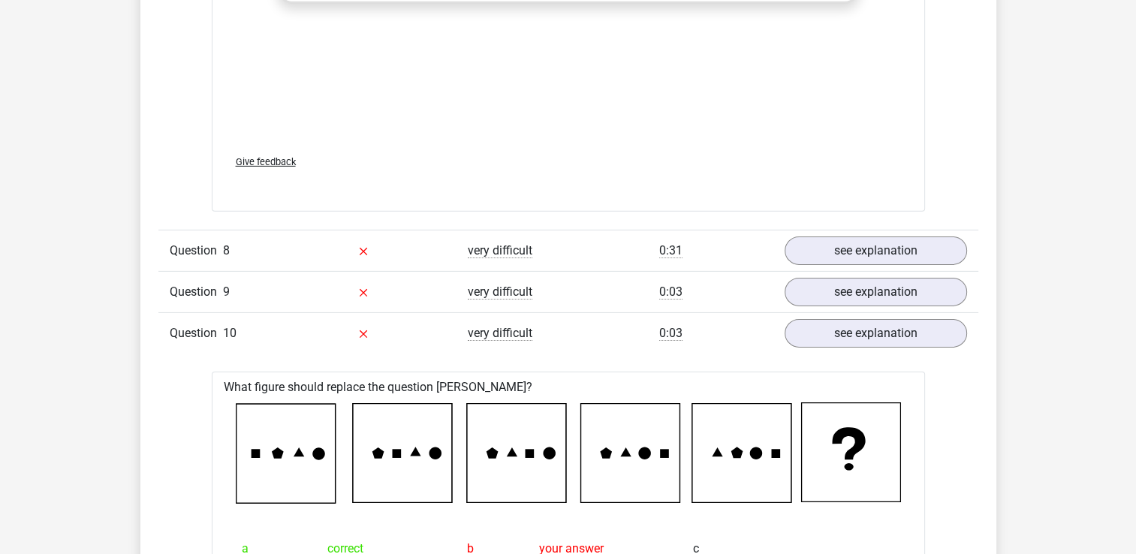
scroll to position [4728, 0]
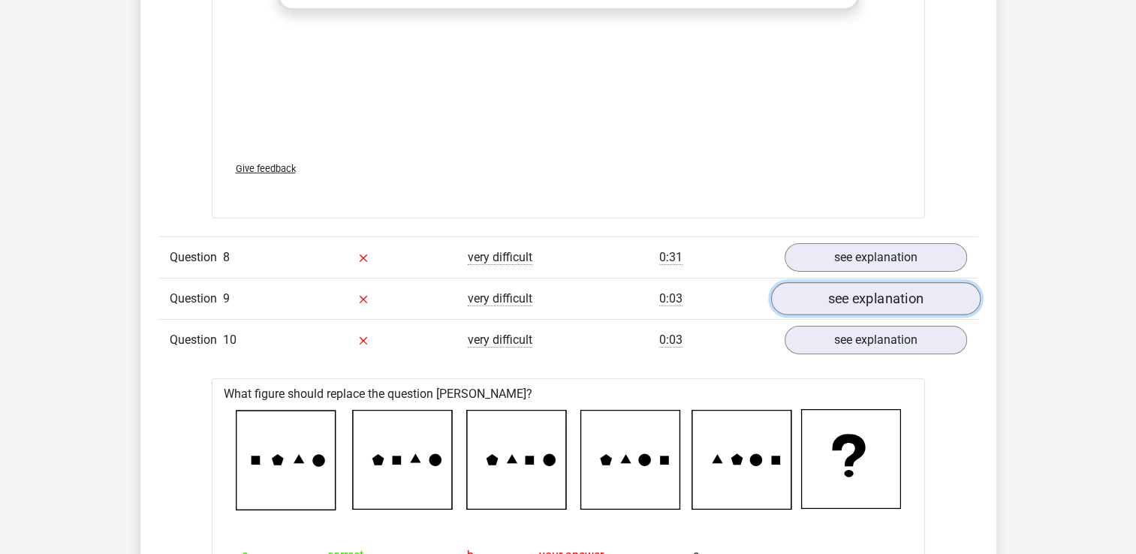
click at [861, 291] on link "see explanation" at bounding box center [876, 298] width 210 height 33
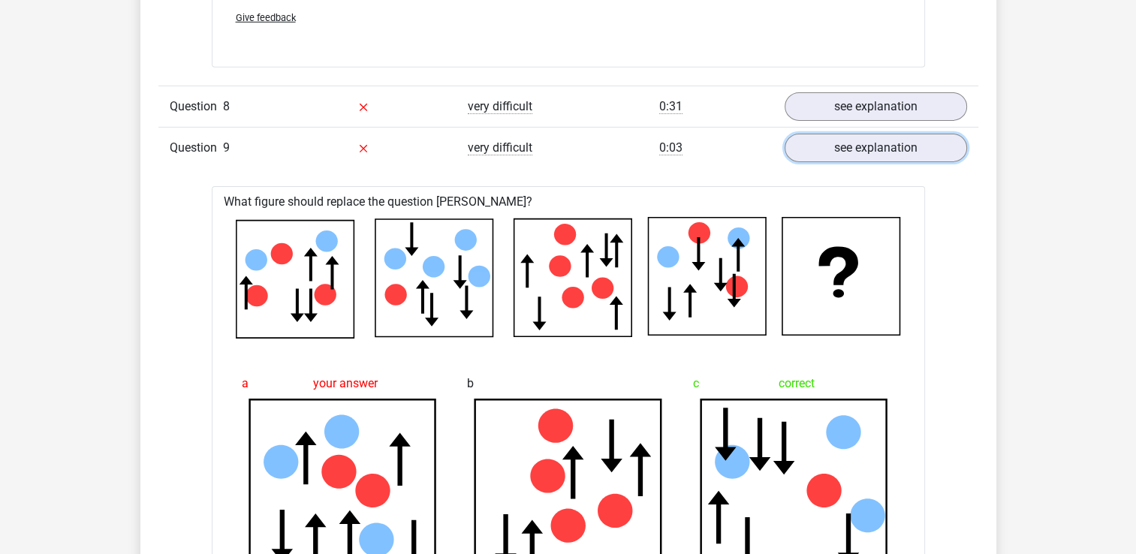
scroll to position [4878, 0]
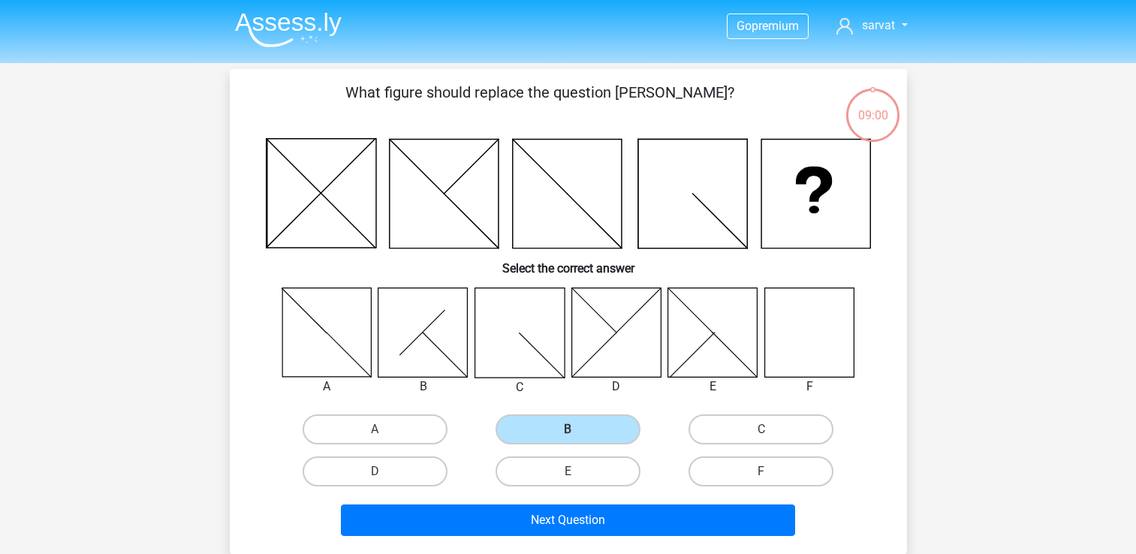
scroll to position [69, 0]
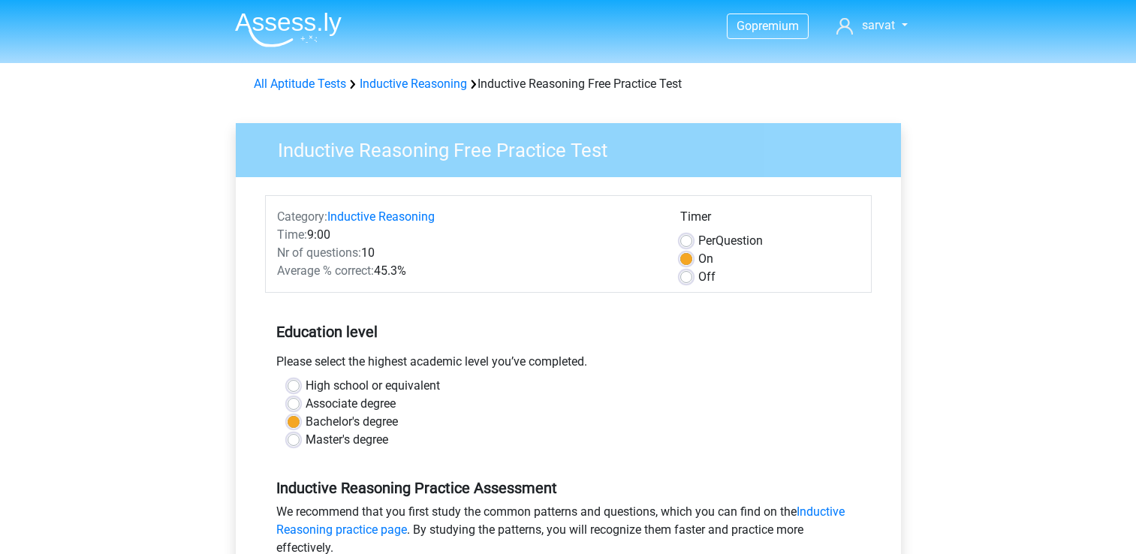
scroll to position [448, 0]
